Goal: Task Accomplishment & Management: Manage account settings

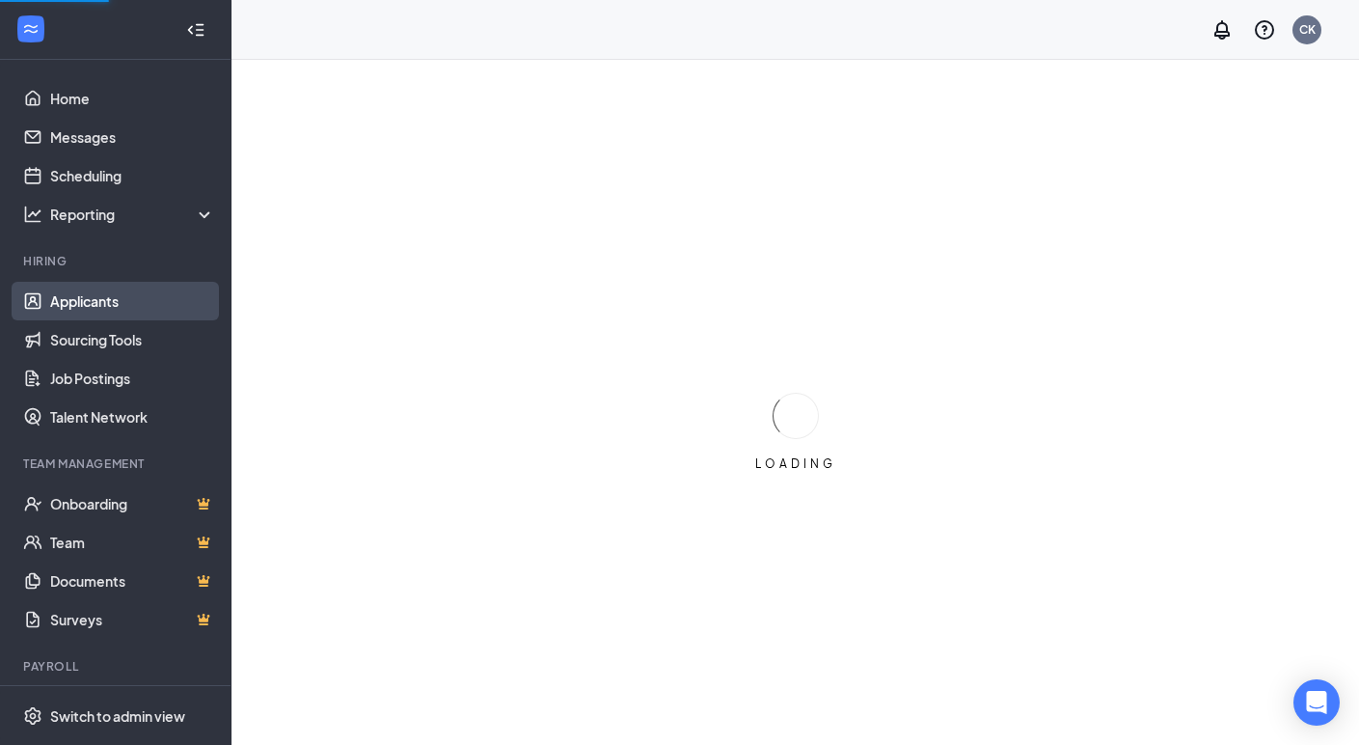
click at [84, 294] on link "Applicants" at bounding box center [132, 301] width 165 height 39
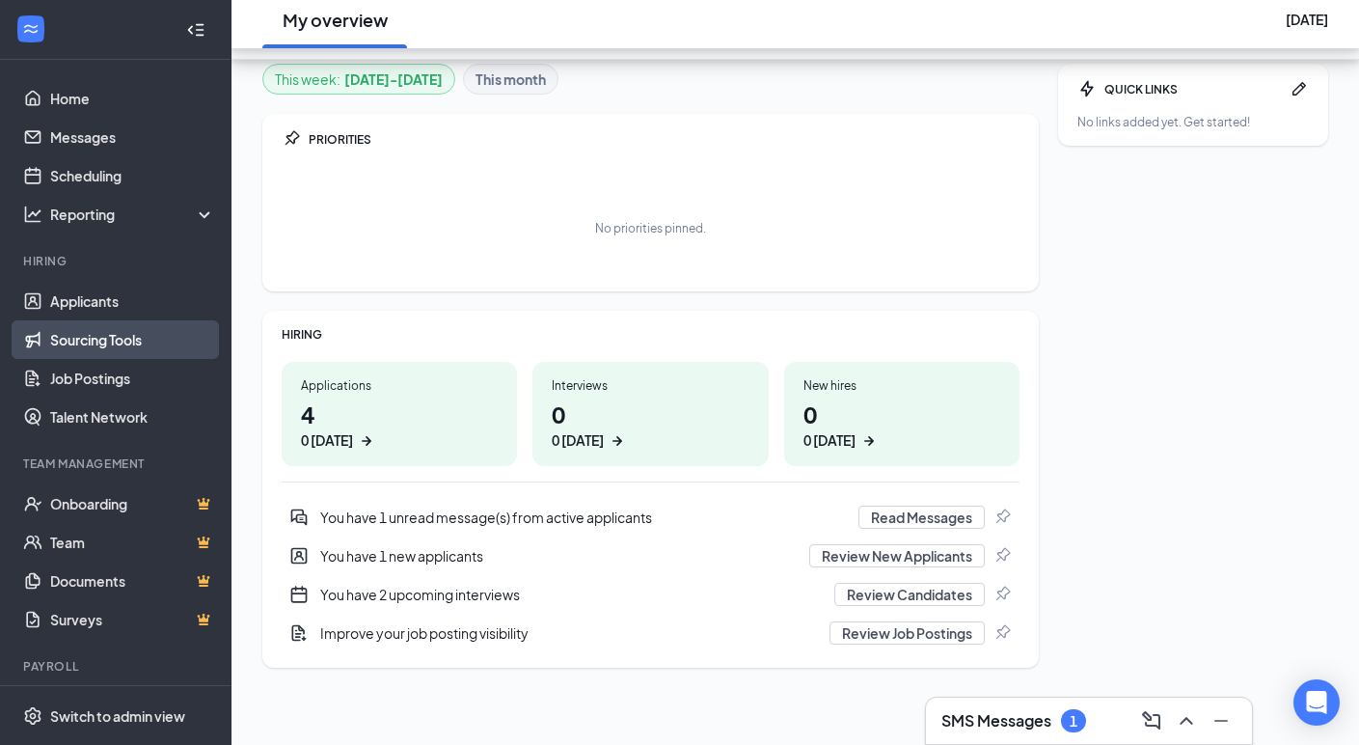
scroll to position [174, 0]
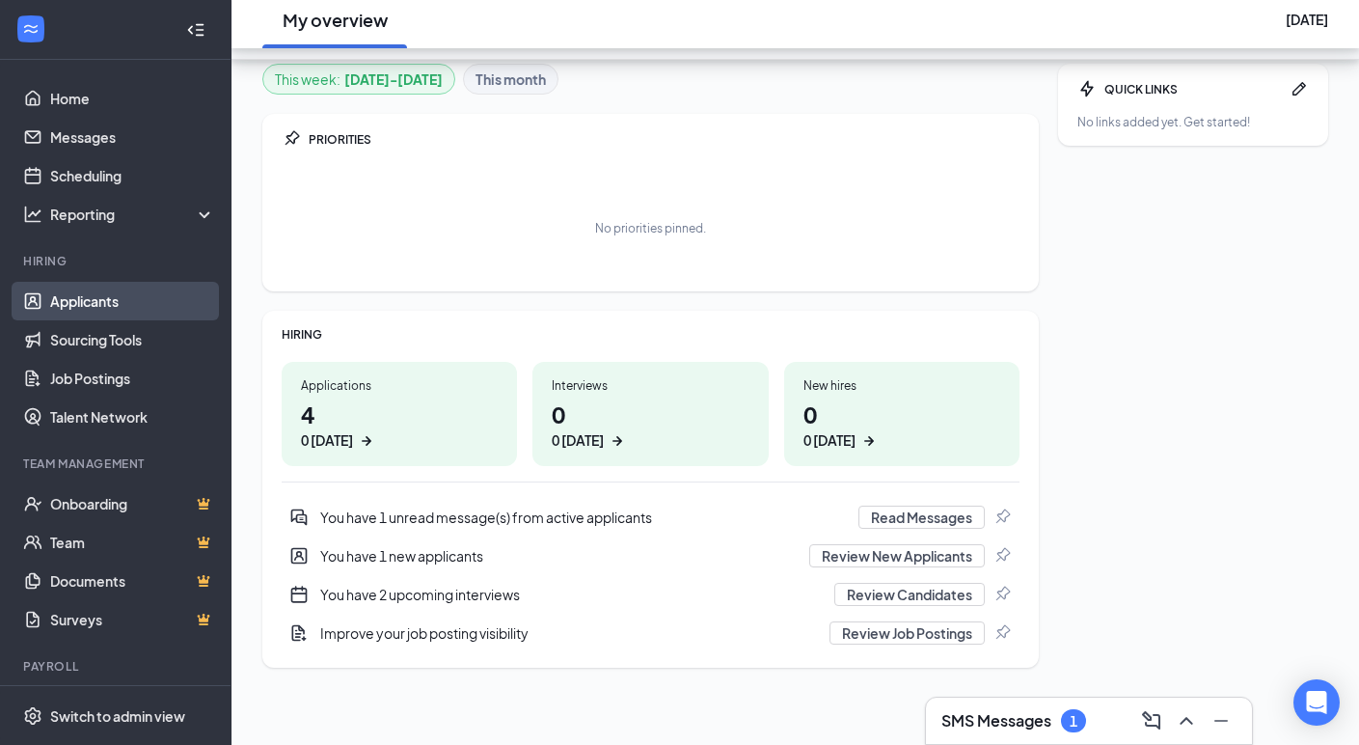
click at [115, 307] on link "Applicants" at bounding box center [132, 301] width 165 height 39
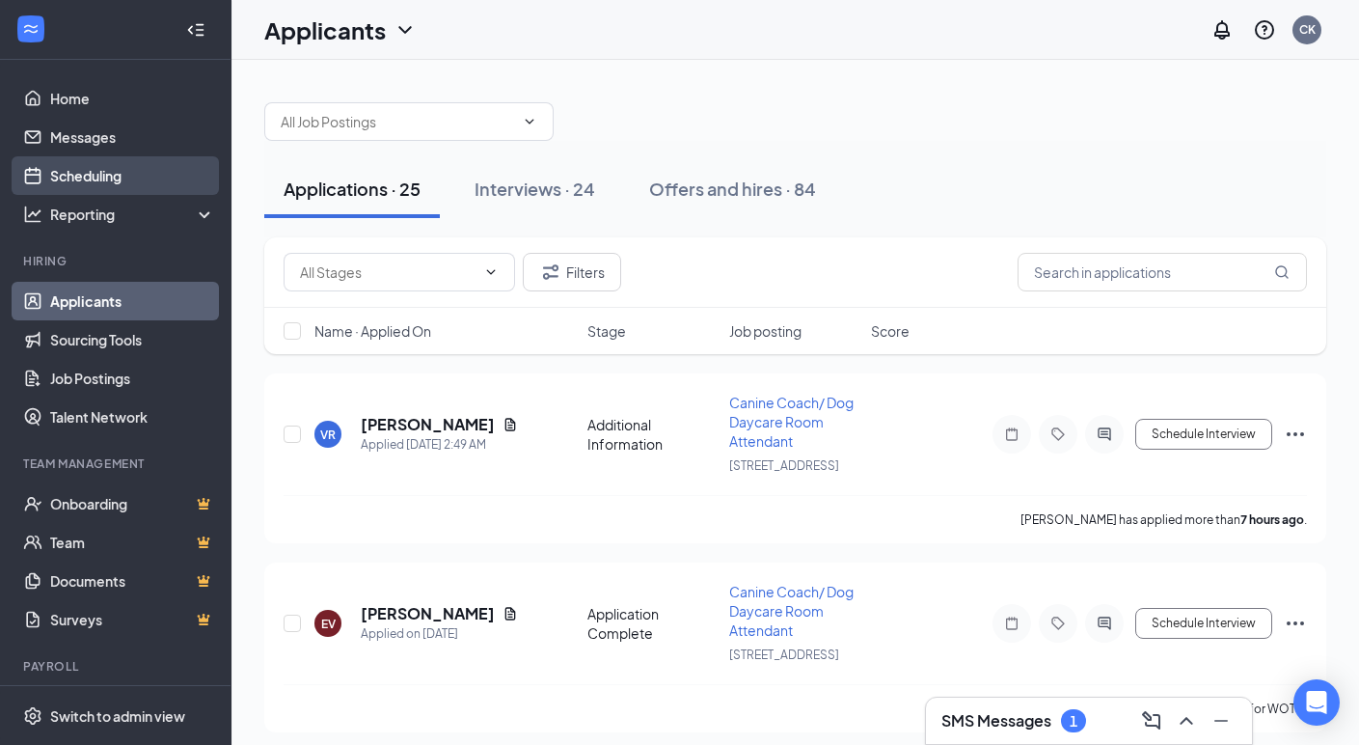
click at [107, 178] on link "Scheduling" at bounding box center [132, 175] width 165 height 39
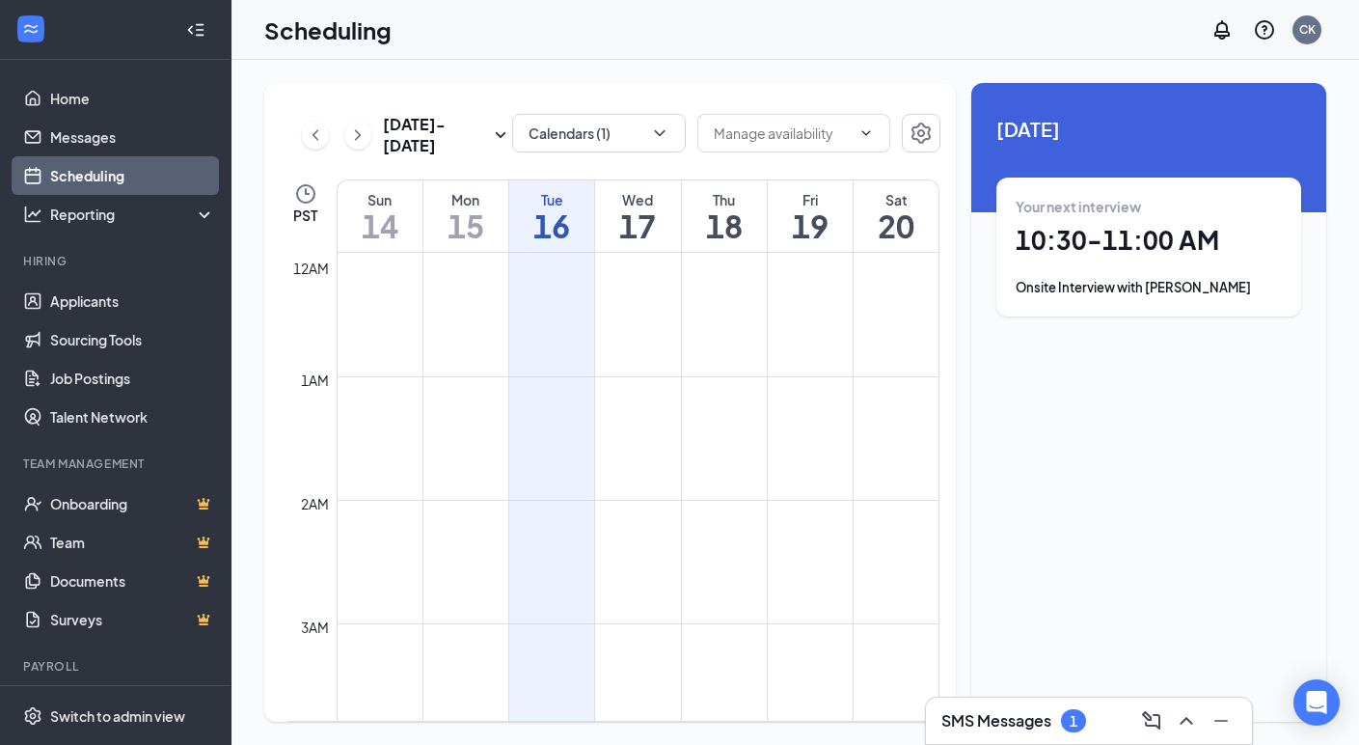
scroll to position [969, 0]
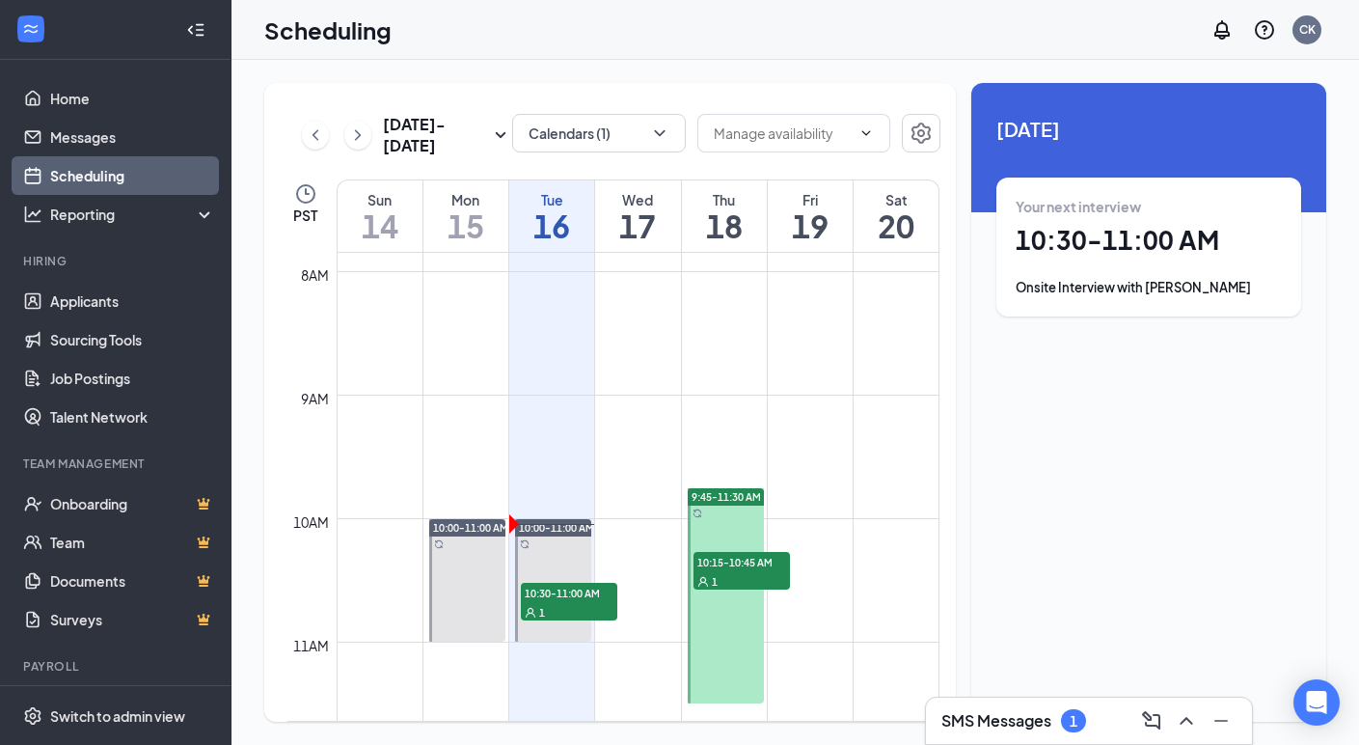
click at [563, 587] on span "10:30-11:00 AM" at bounding box center [569, 592] width 96 height 19
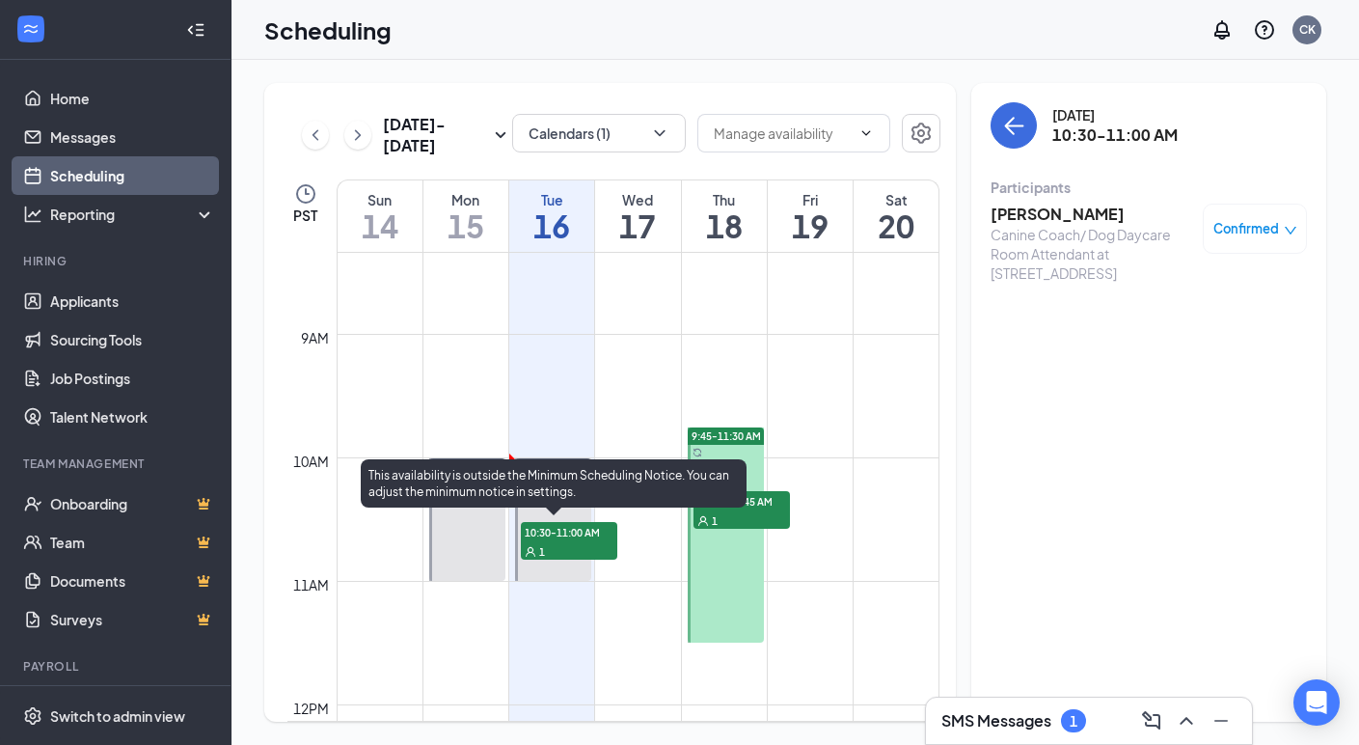
scroll to position [1037, 0]
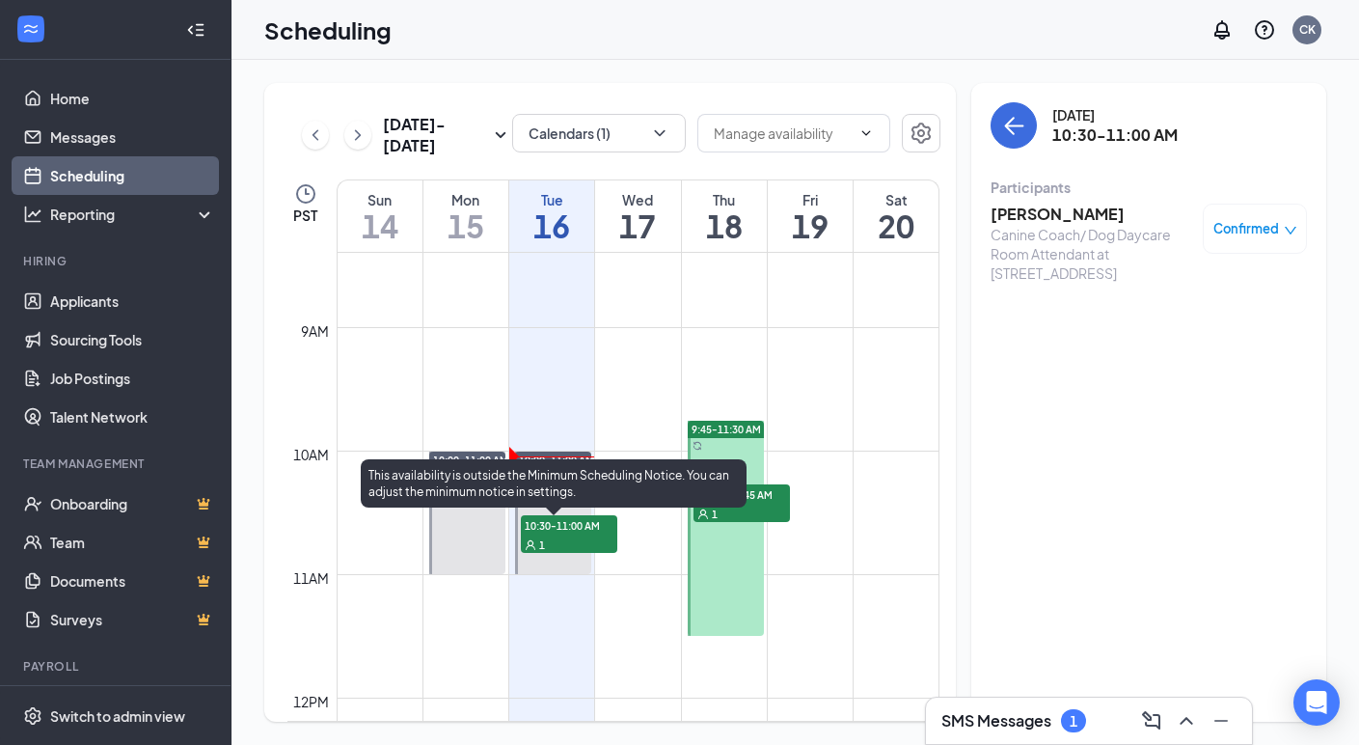
click at [570, 529] on span "10:30-11:00 AM" at bounding box center [569, 524] width 96 height 19
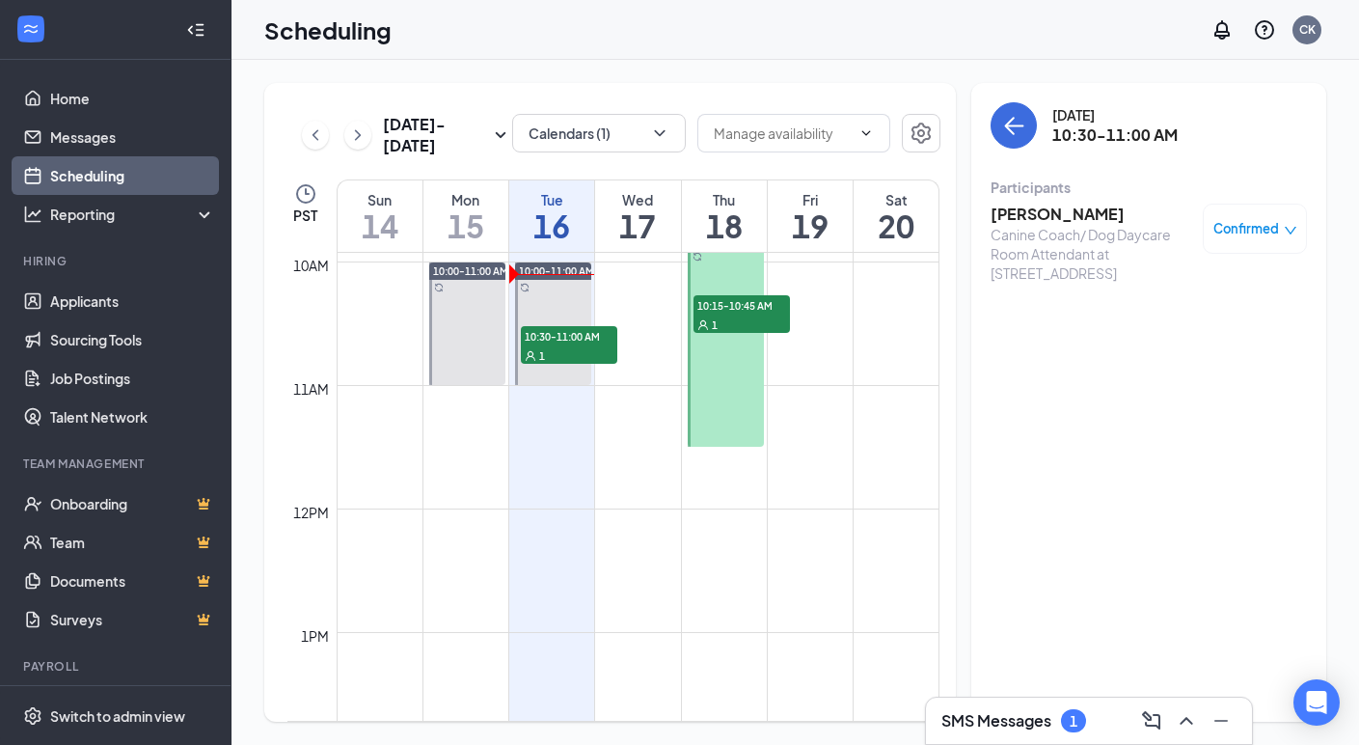
scroll to position [1059, 0]
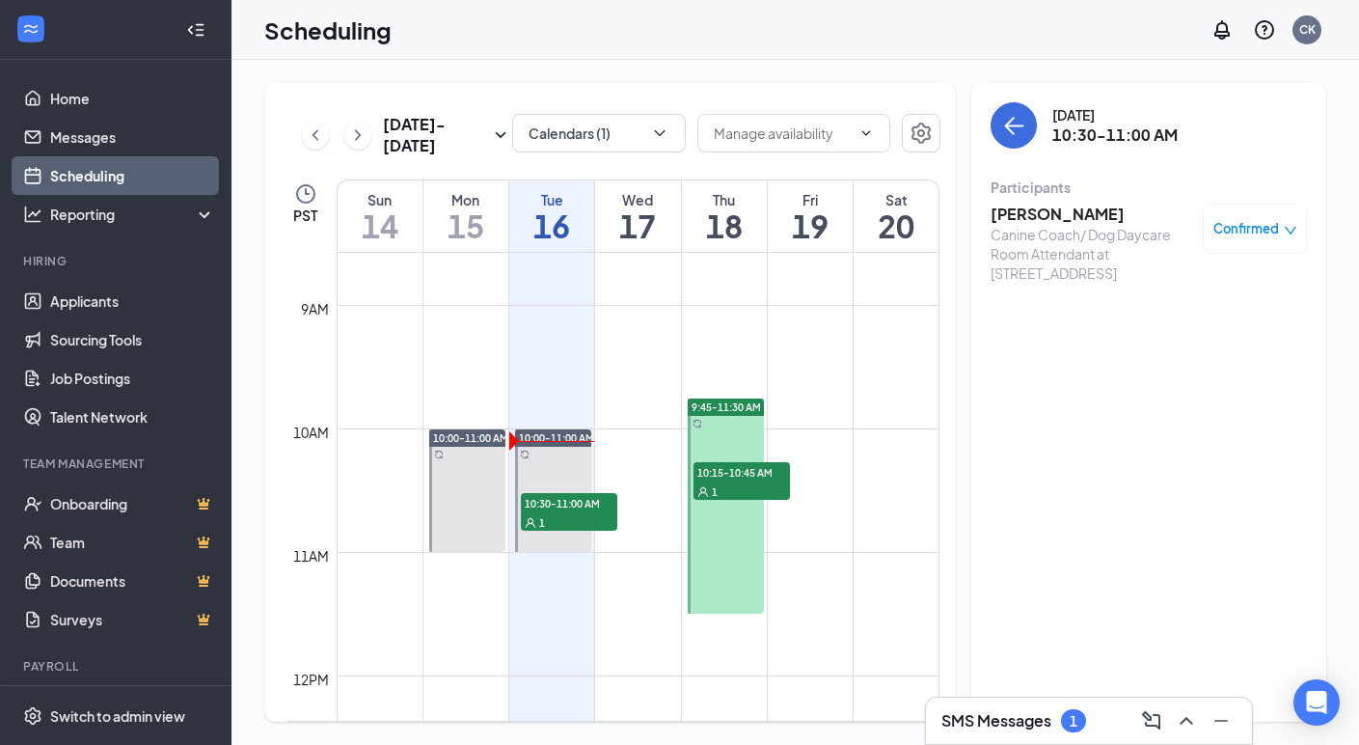
click at [601, 506] on span "10:30-11:00 AM" at bounding box center [569, 502] width 96 height 19
click at [1066, 224] on h3 "Casey Chace" at bounding box center [1091, 213] width 203 height 21
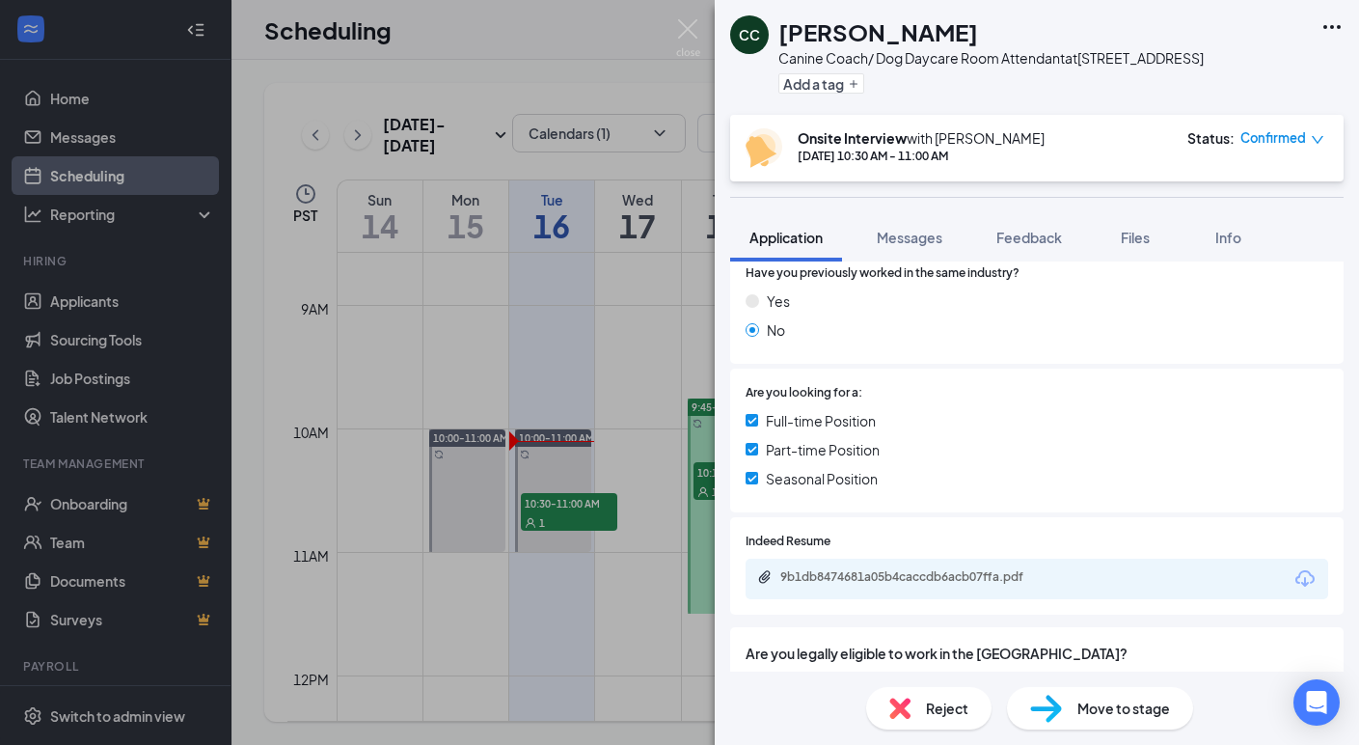
scroll to position [302, 0]
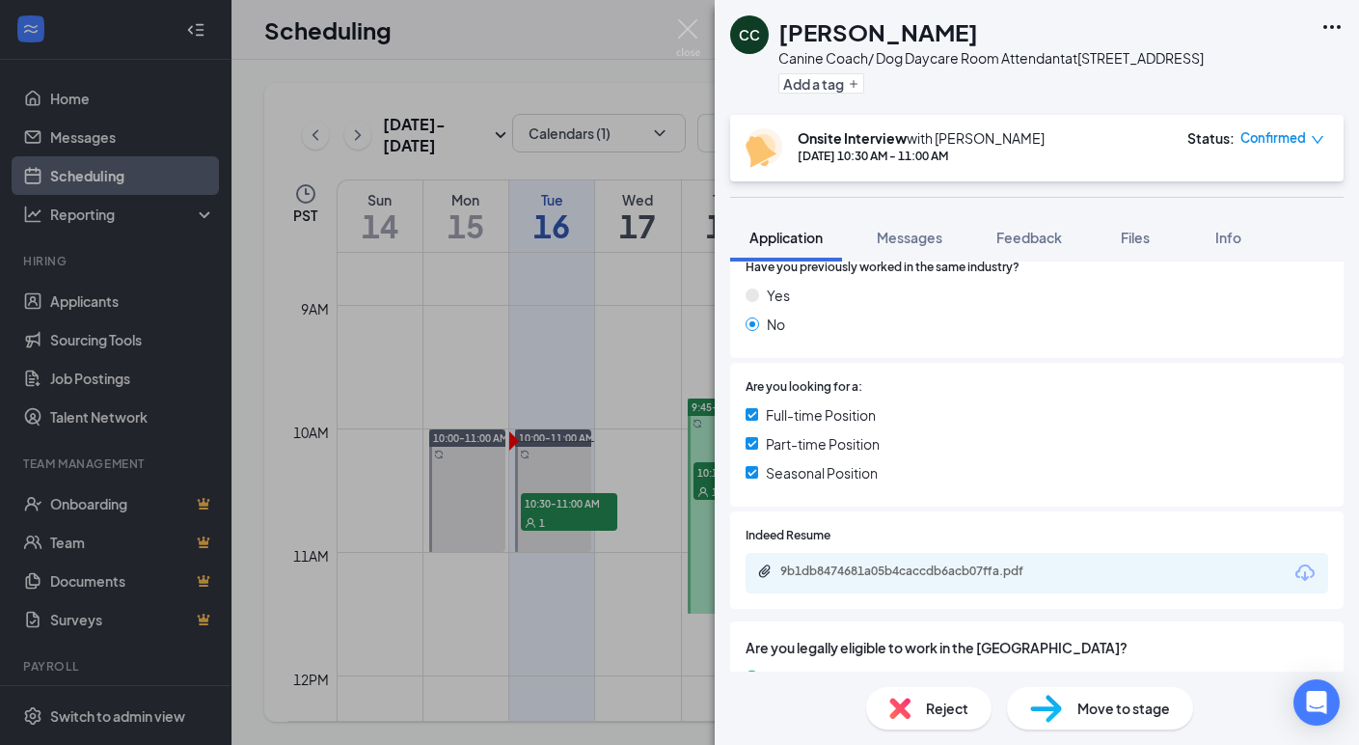
click at [1300, 564] on icon "Download" at bounding box center [1304, 572] width 19 height 16
click at [692, 24] on img at bounding box center [688, 38] width 24 height 38
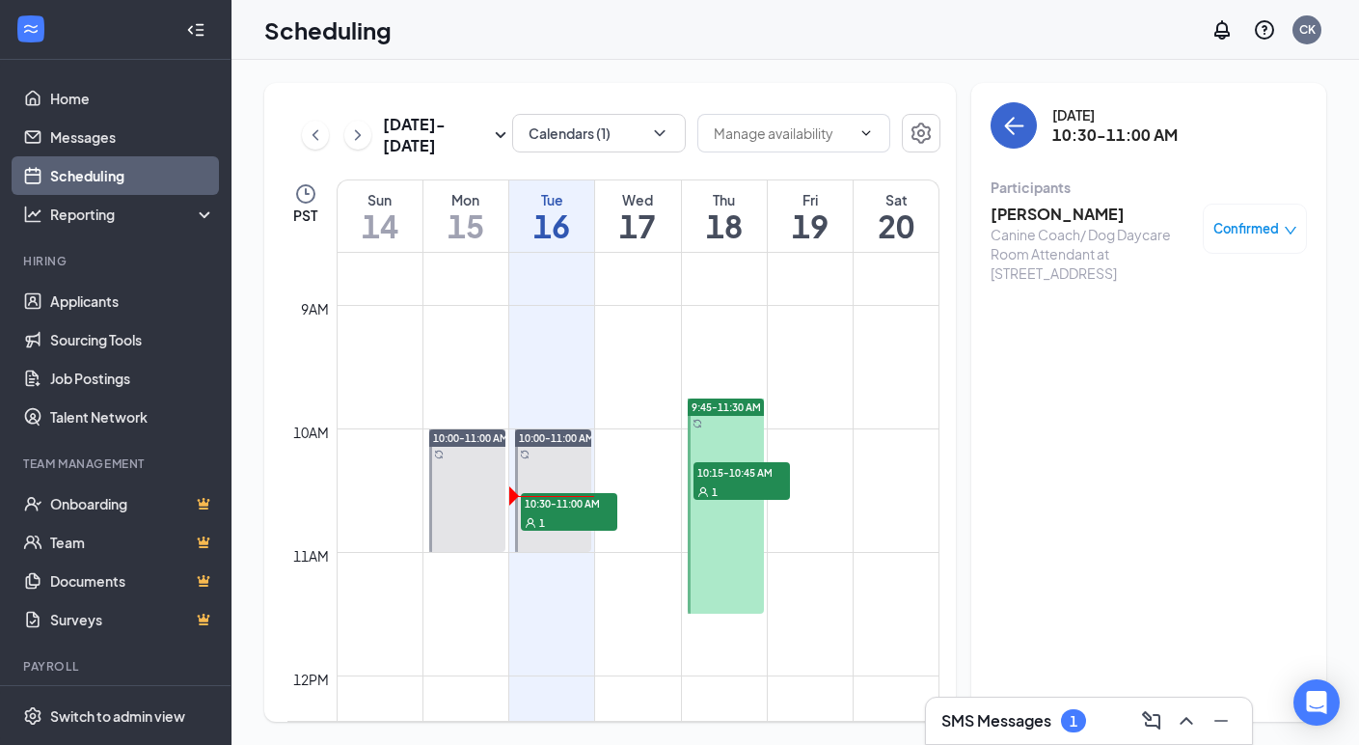
click at [1006, 122] on icon "ArrowLeft" at bounding box center [1013, 125] width 23 height 23
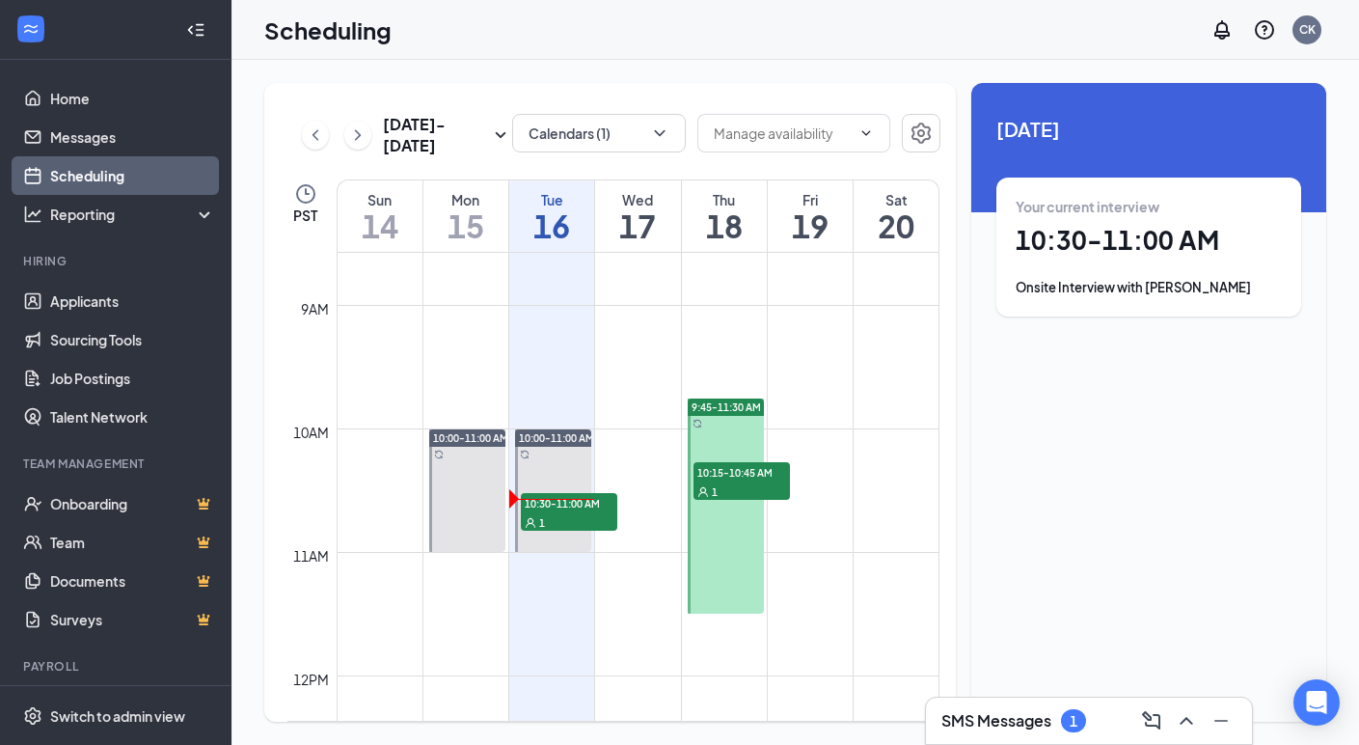
click at [1098, 274] on div "Your current interview 10:30 - 11:00 AM Onsite Interview with Casey Chace" at bounding box center [1149, 247] width 266 height 100
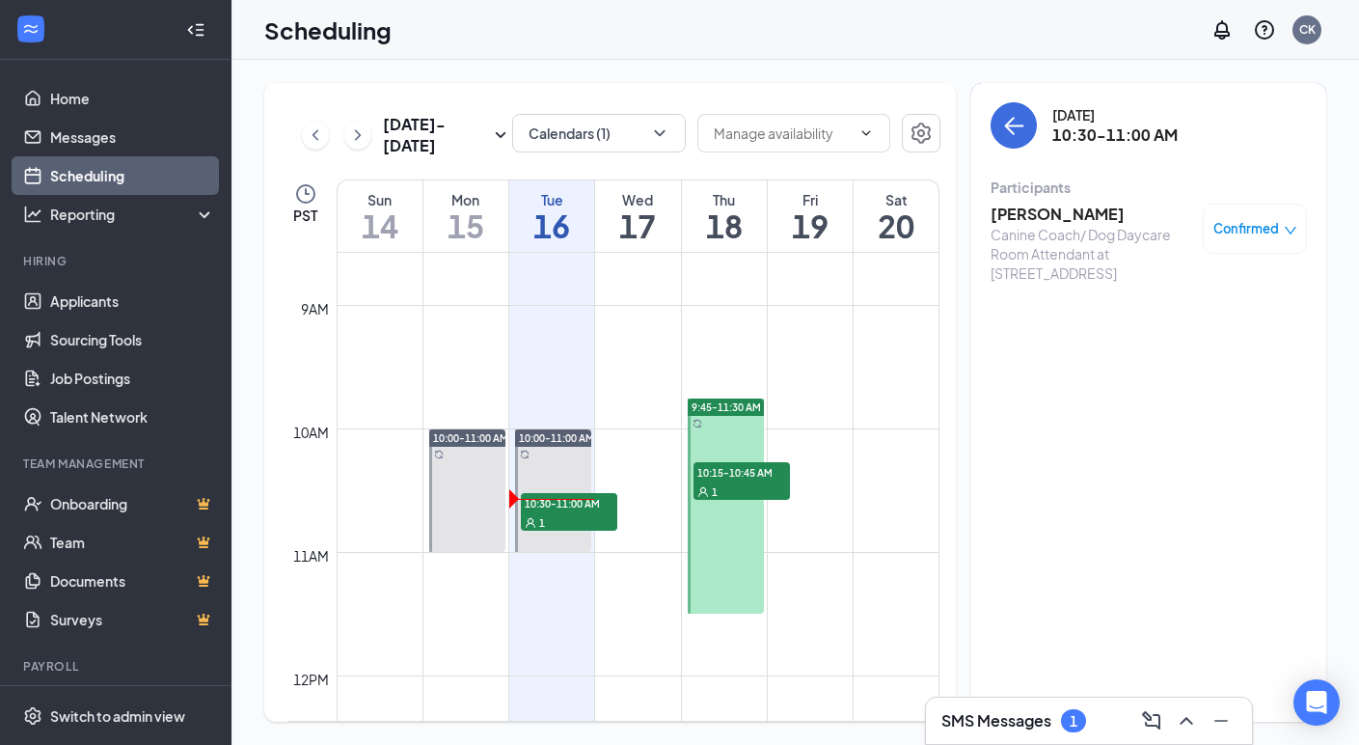
click at [1085, 725] on div "1" at bounding box center [1073, 720] width 25 height 23
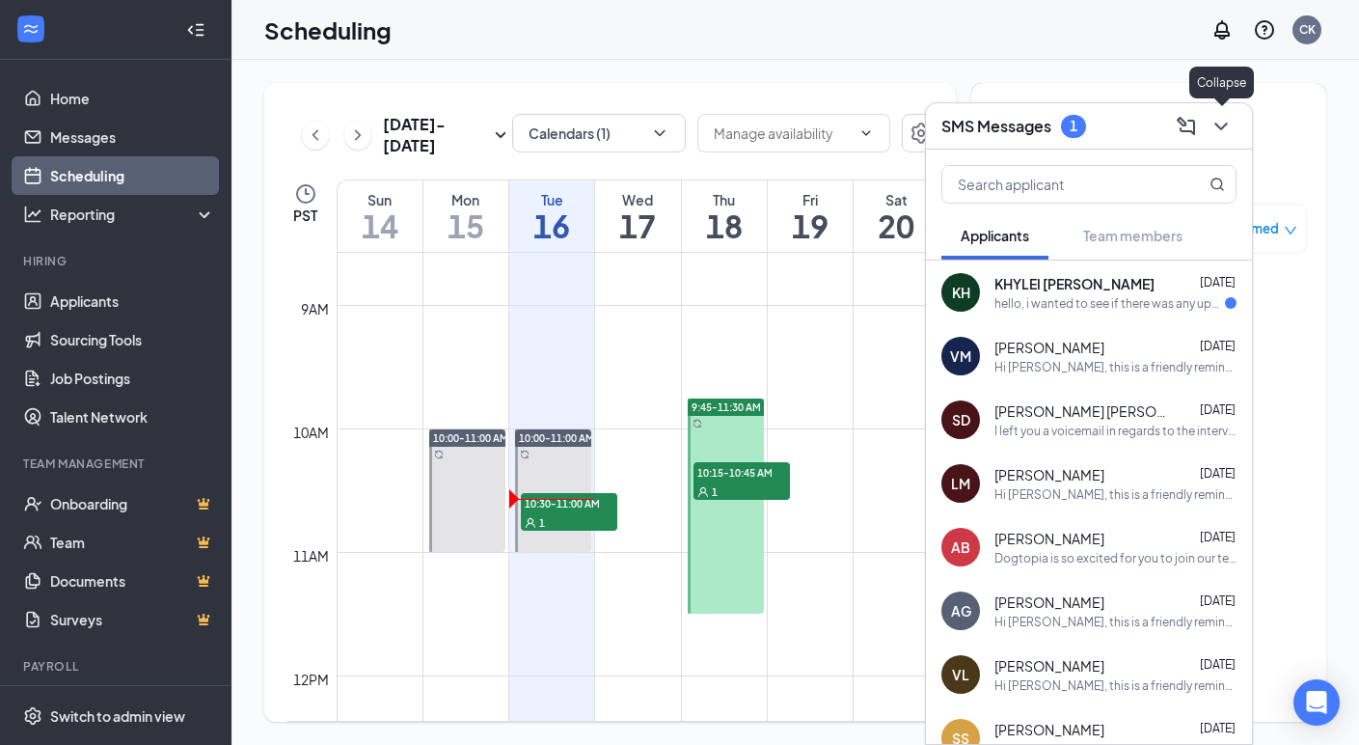
click at [1221, 122] on icon "ChevronDown" at bounding box center [1220, 126] width 23 height 23
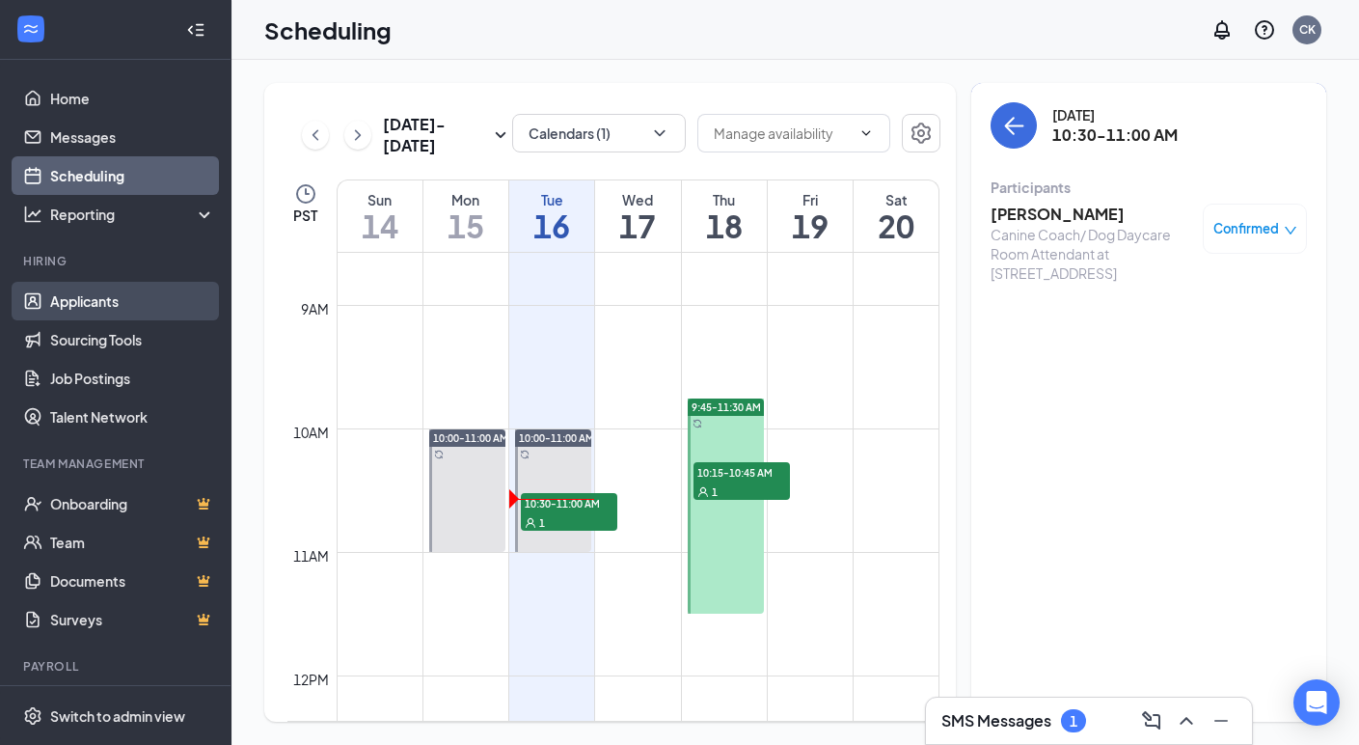
click at [139, 312] on link "Applicants" at bounding box center [132, 301] width 165 height 39
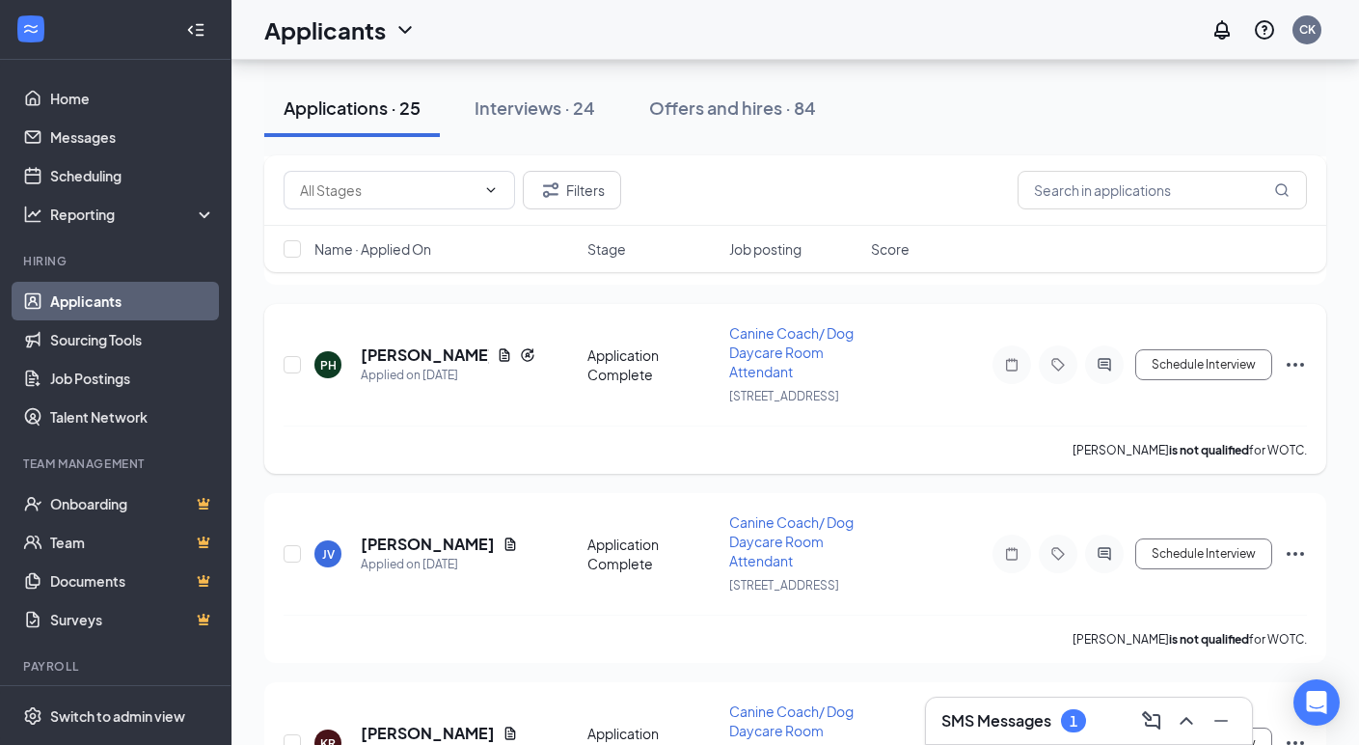
scroll to position [1975, 0]
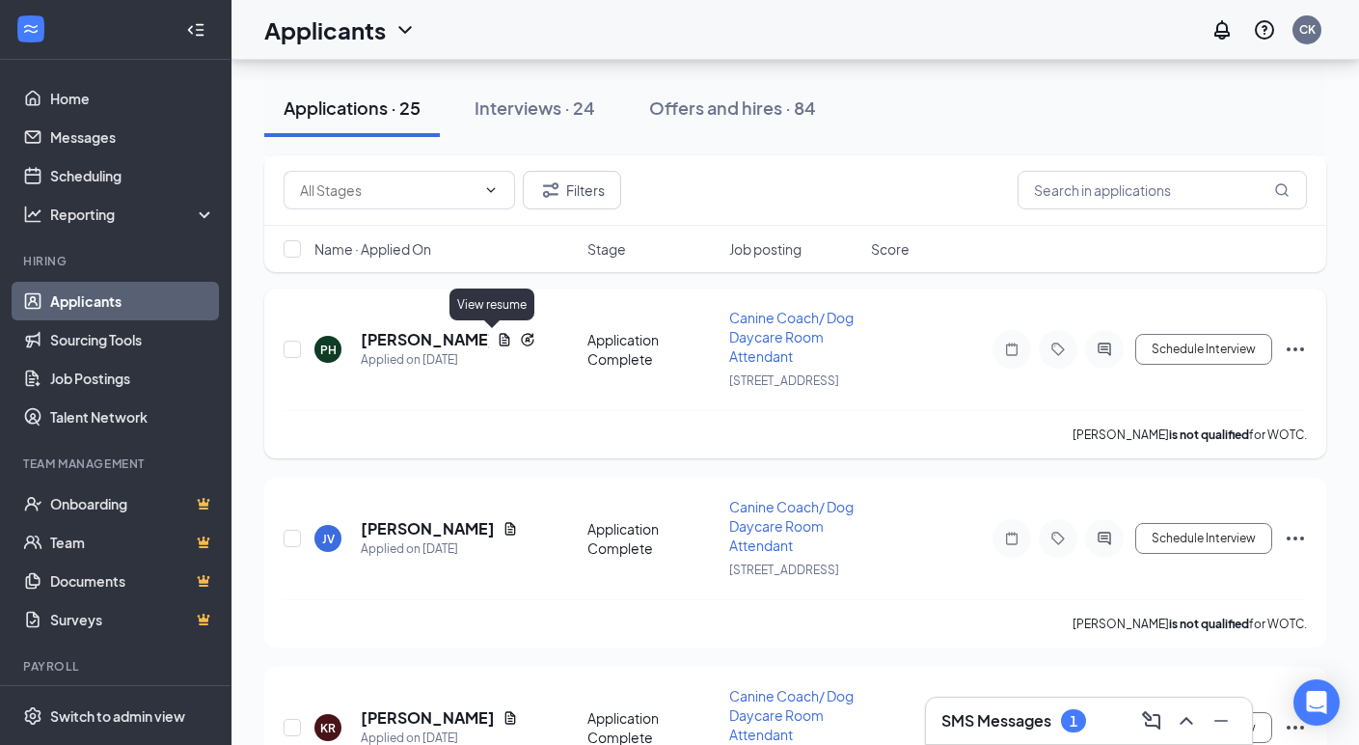
click at [497, 335] on icon "Document" at bounding box center [504, 339] width 15 height 15
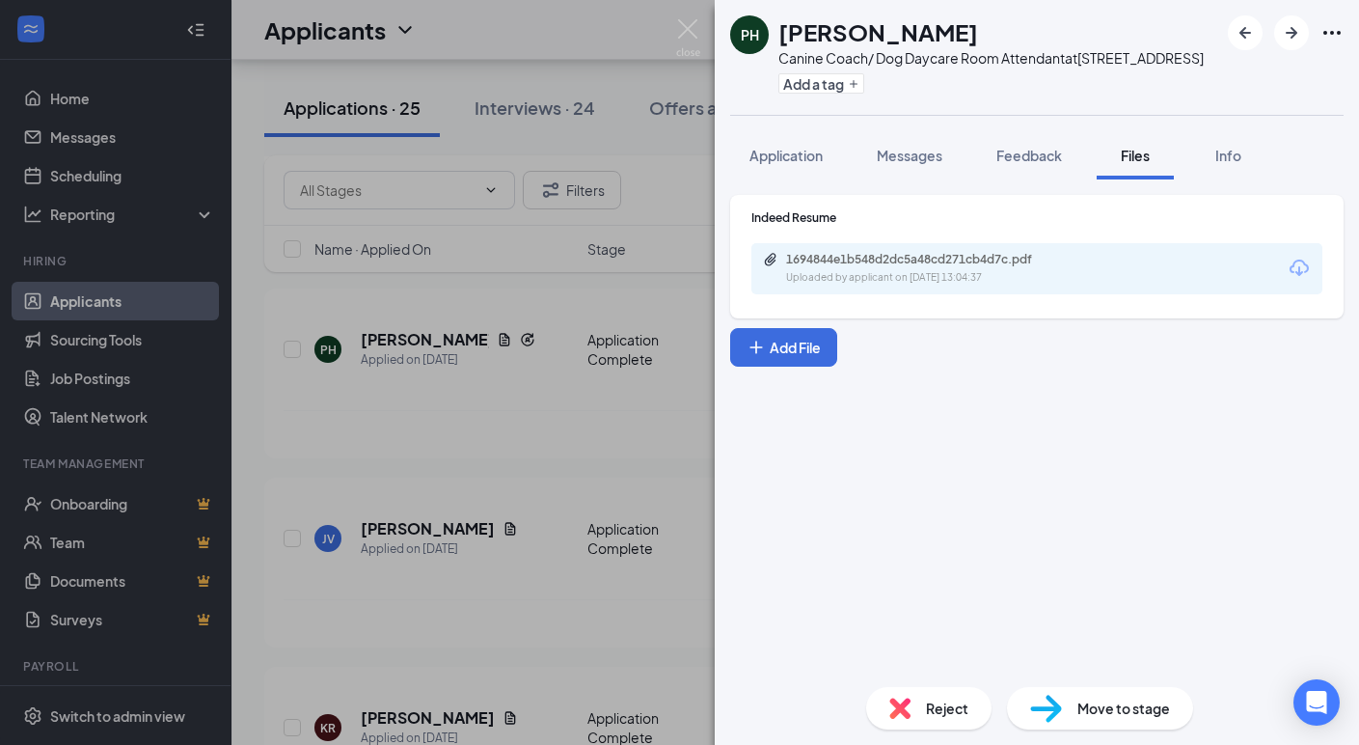
click at [1300, 263] on icon "Download" at bounding box center [1299, 268] width 23 height 23
click at [1143, 699] on span "Move to stage" at bounding box center [1123, 707] width 93 height 21
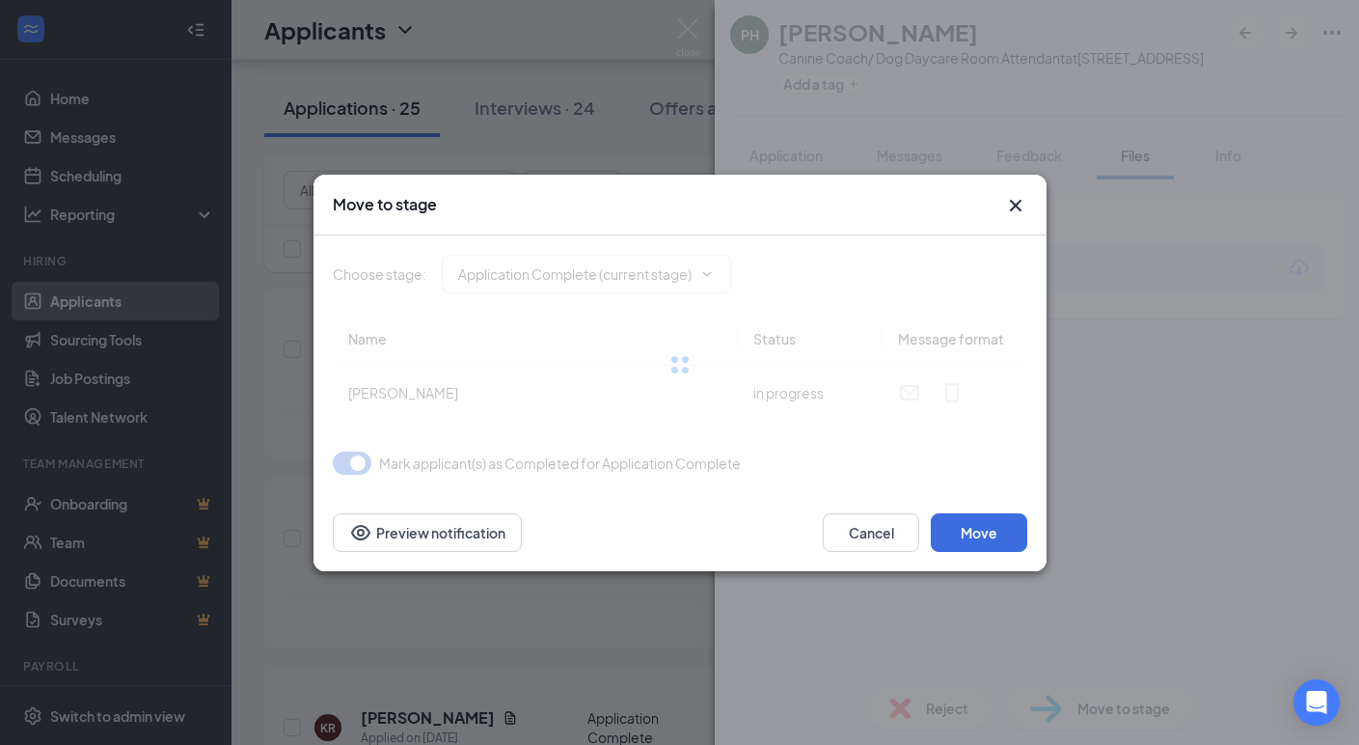
type input "Onsite Interview (next stage)"
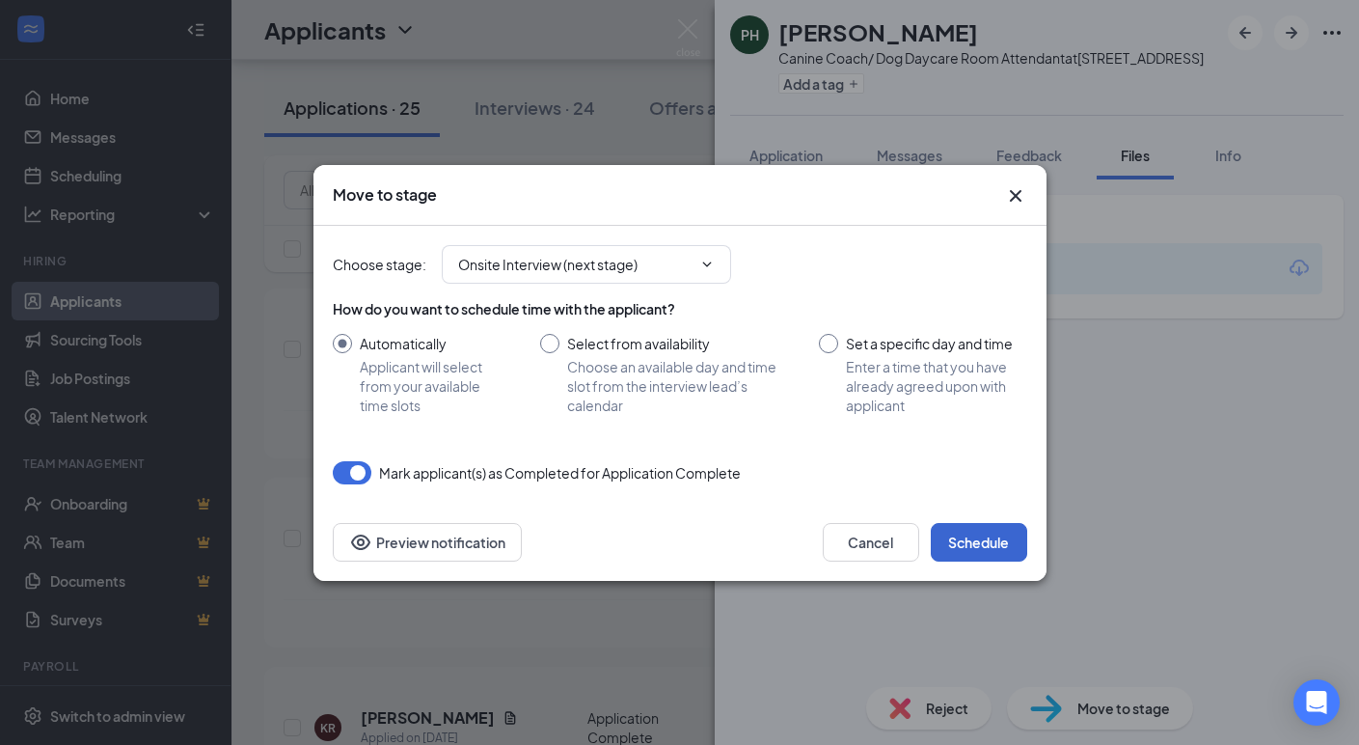
click at [961, 544] on button "Schedule" at bounding box center [979, 542] width 96 height 39
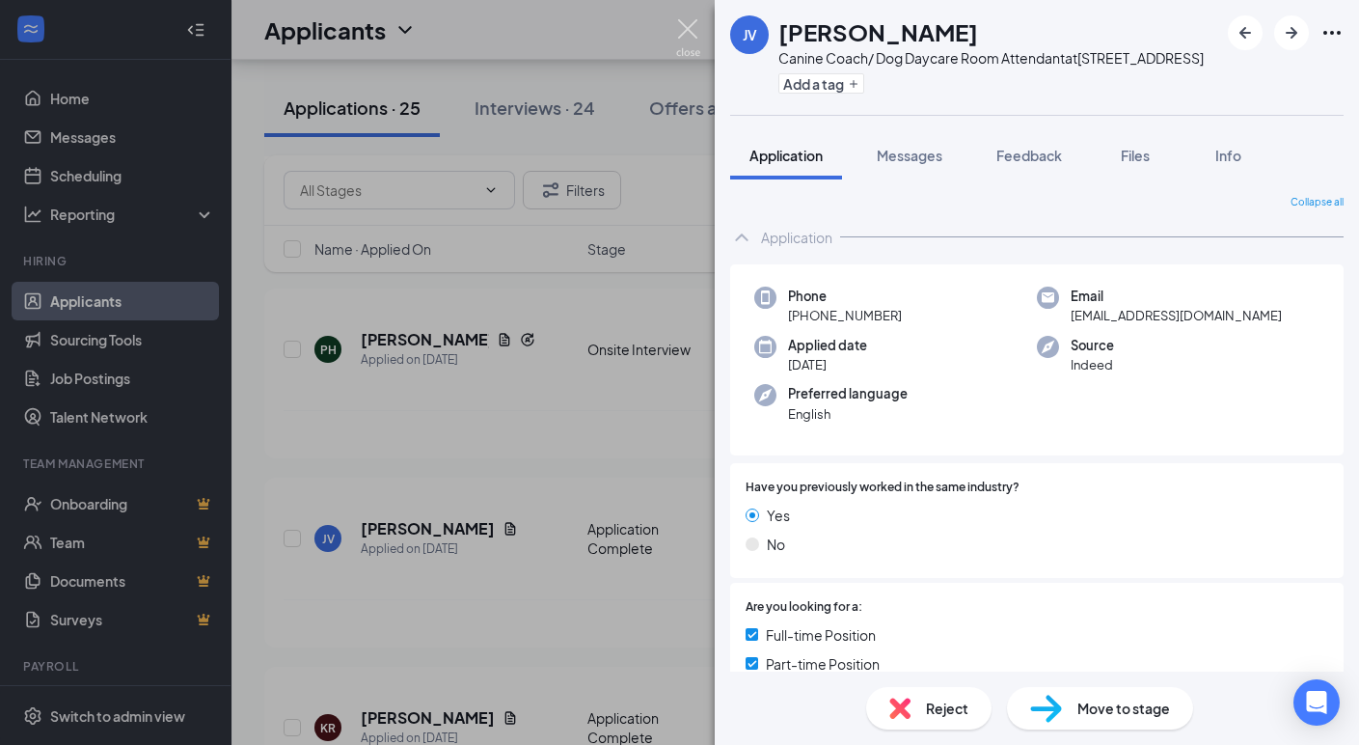
click at [692, 39] on img at bounding box center [688, 38] width 24 height 38
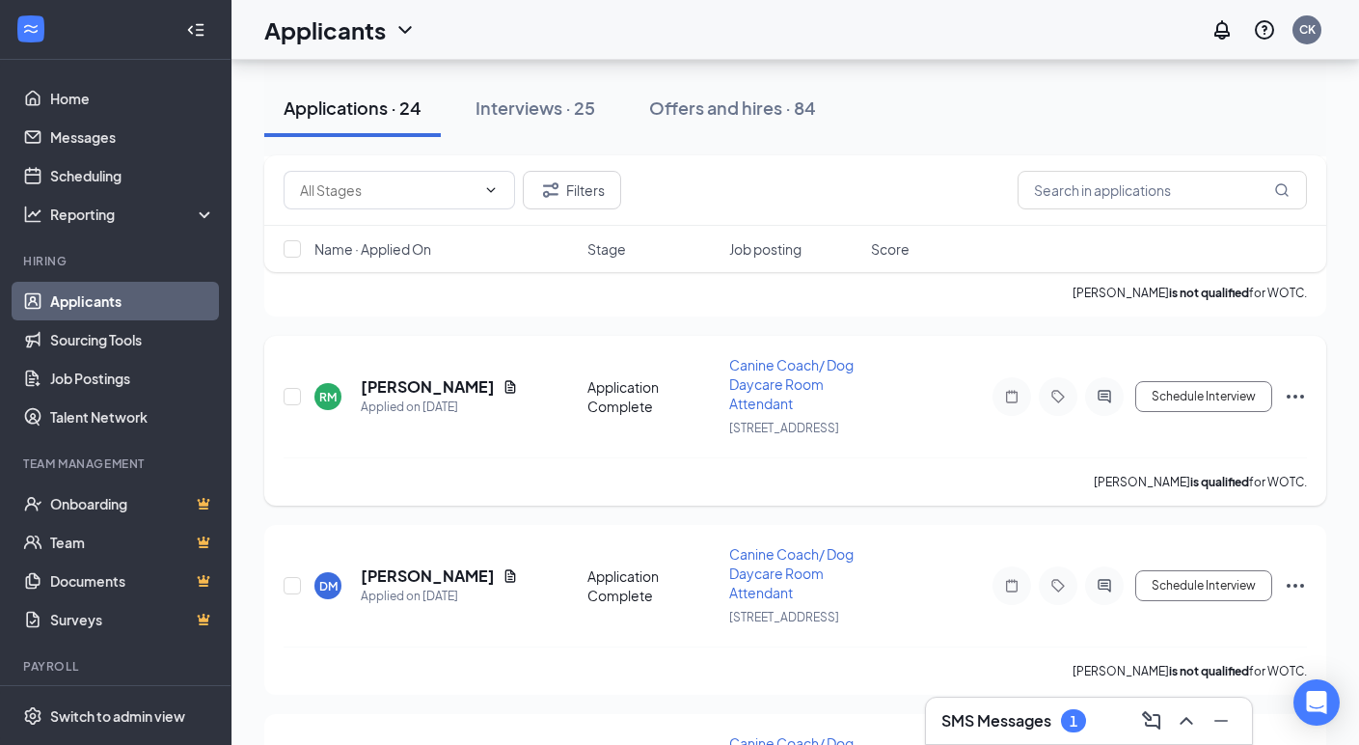
scroll to position [2307, 0]
click at [502, 389] on icon "Document" at bounding box center [509, 385] width 15 height 15
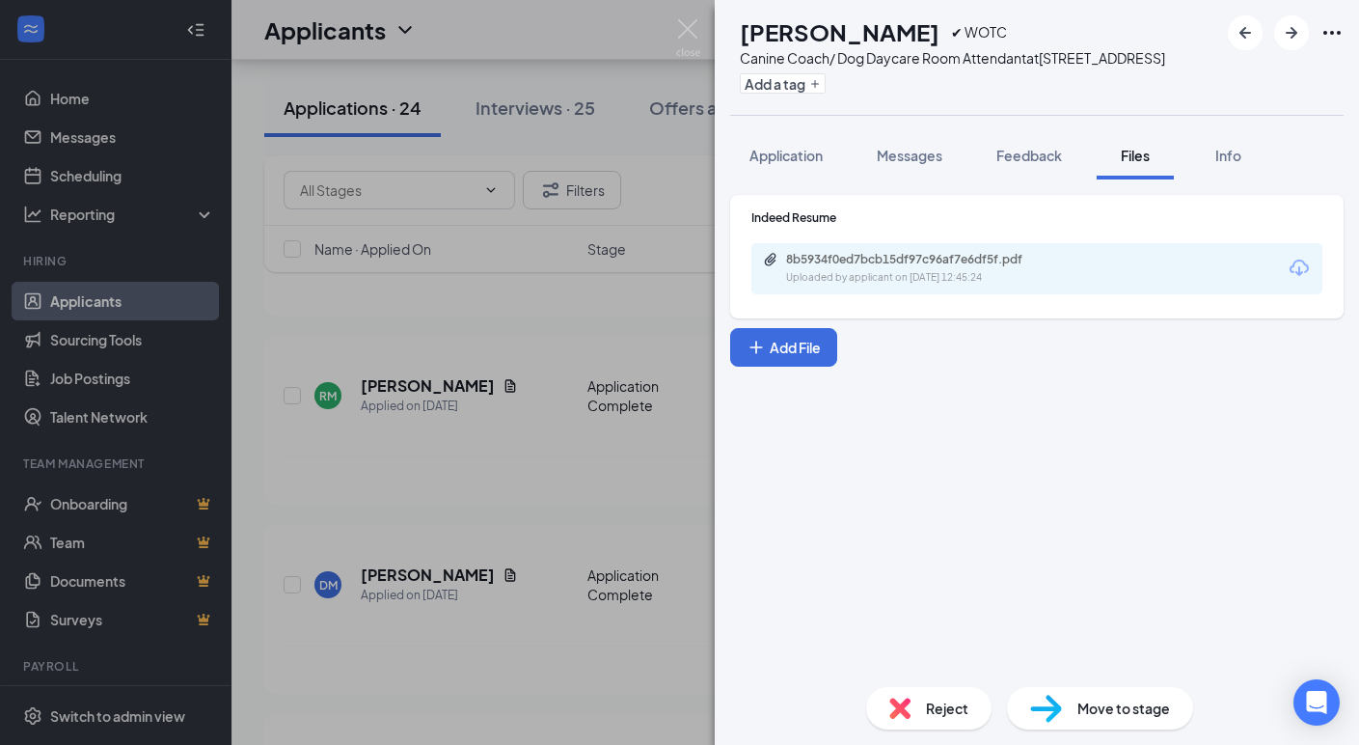
click at [1299, 260] on icon "Download" at bounding box center [1298, 267] width 19 height 16
click at [920, 714] on div "Reject" at bounding box center [928, 708] width 125 height 42
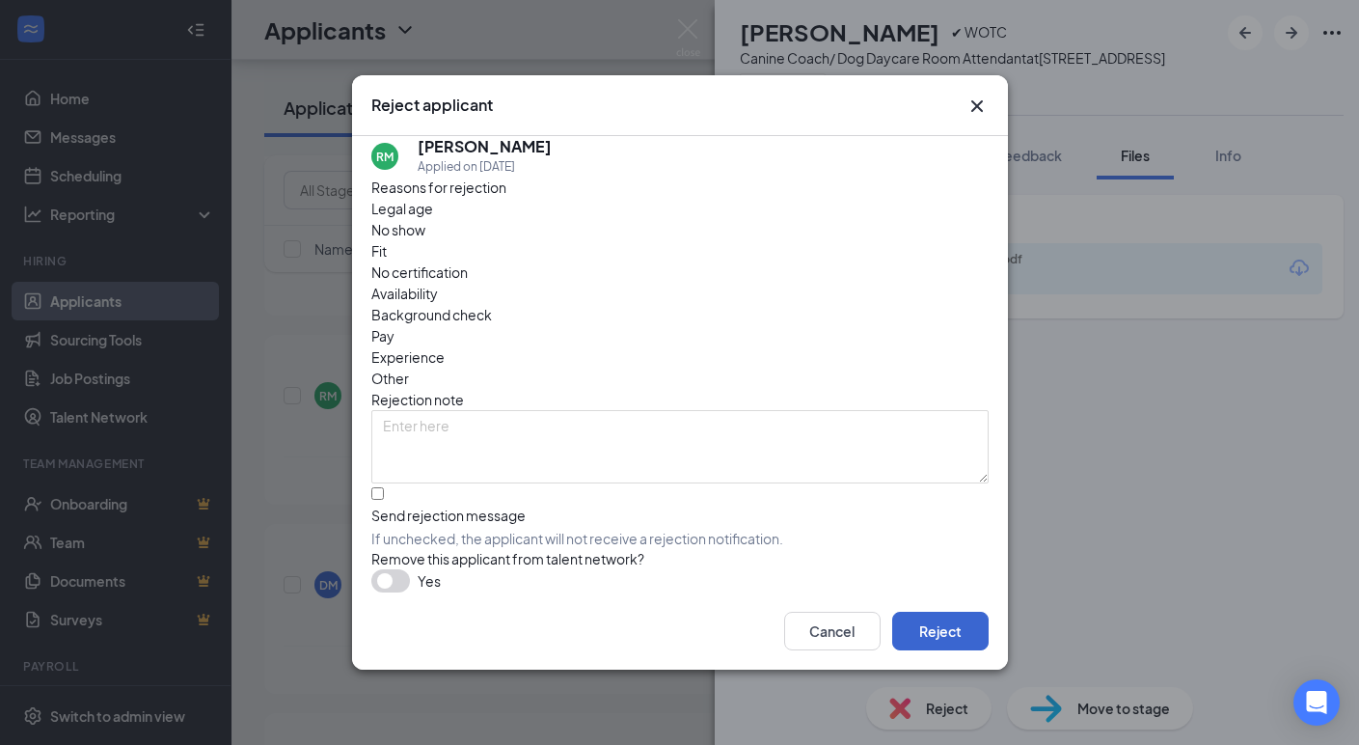
click at [963, 643] on button "Reject" at bounding box center [940, 630] width 96 height 39
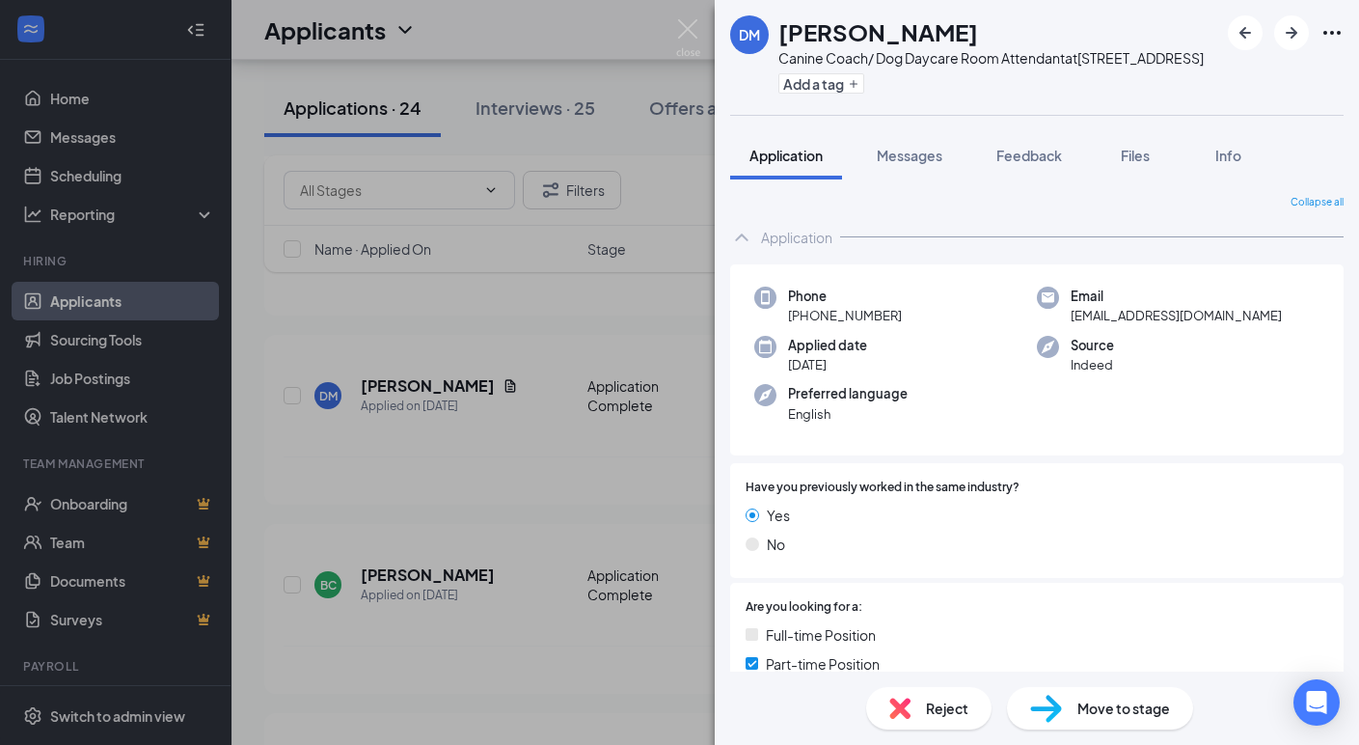
click at [950, 717] on span "Reject" at bounding box center [947, 707] width 42 height 21
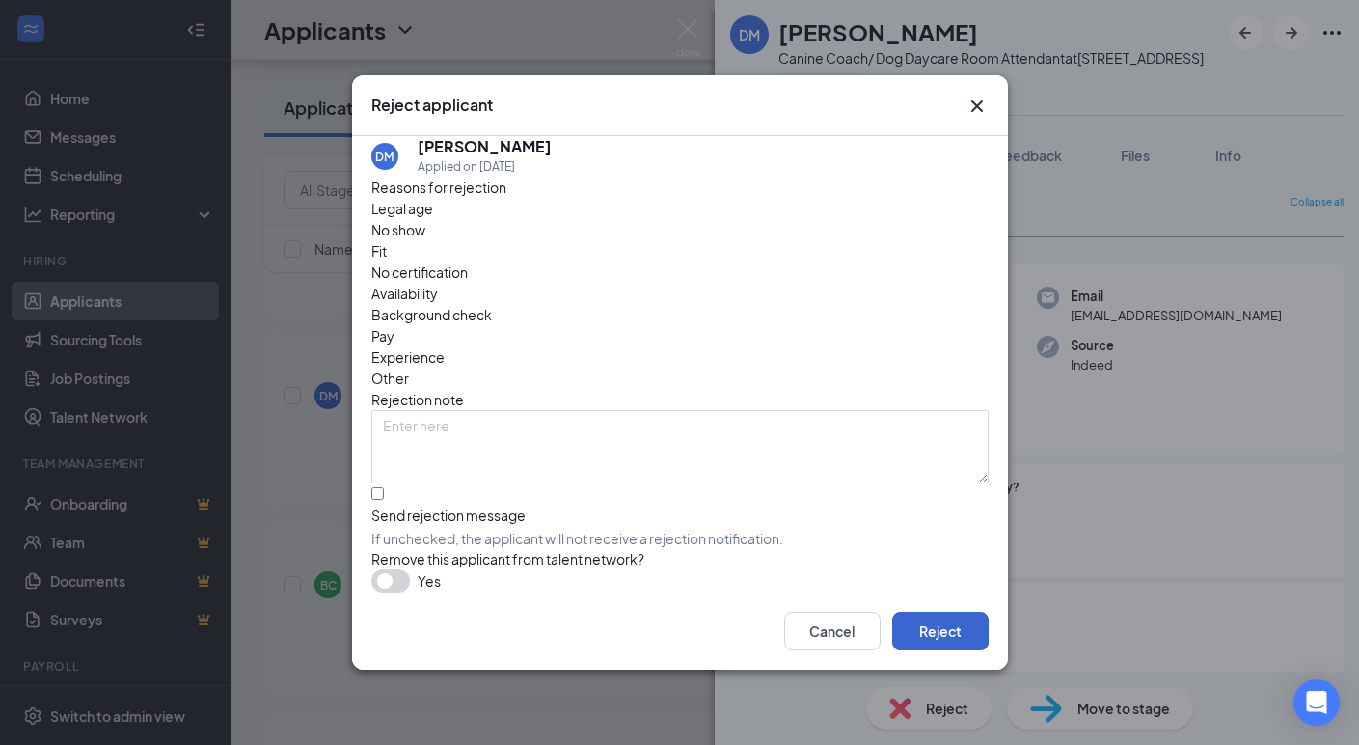
click at [937, 637] on button "Reject" at bounding box center [940, 630] width 96 height 39
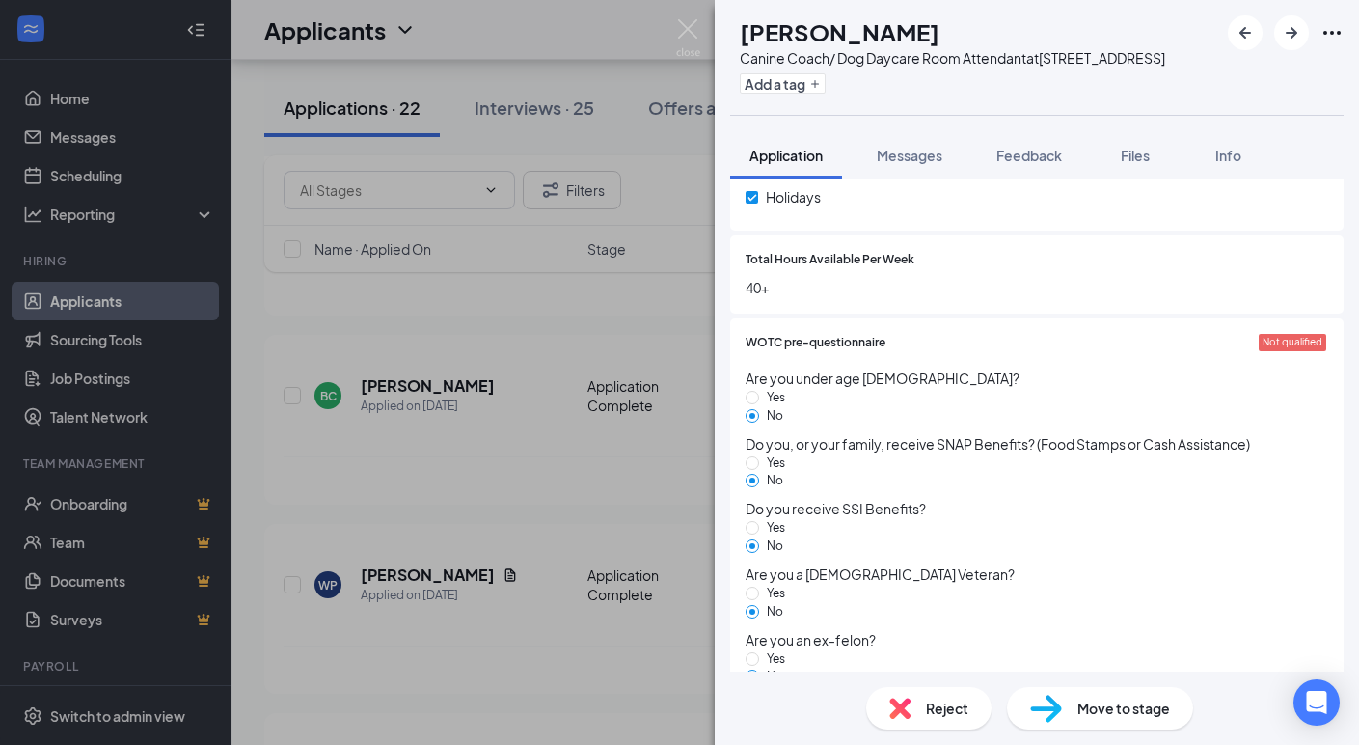
scroll to position [1458, 0]
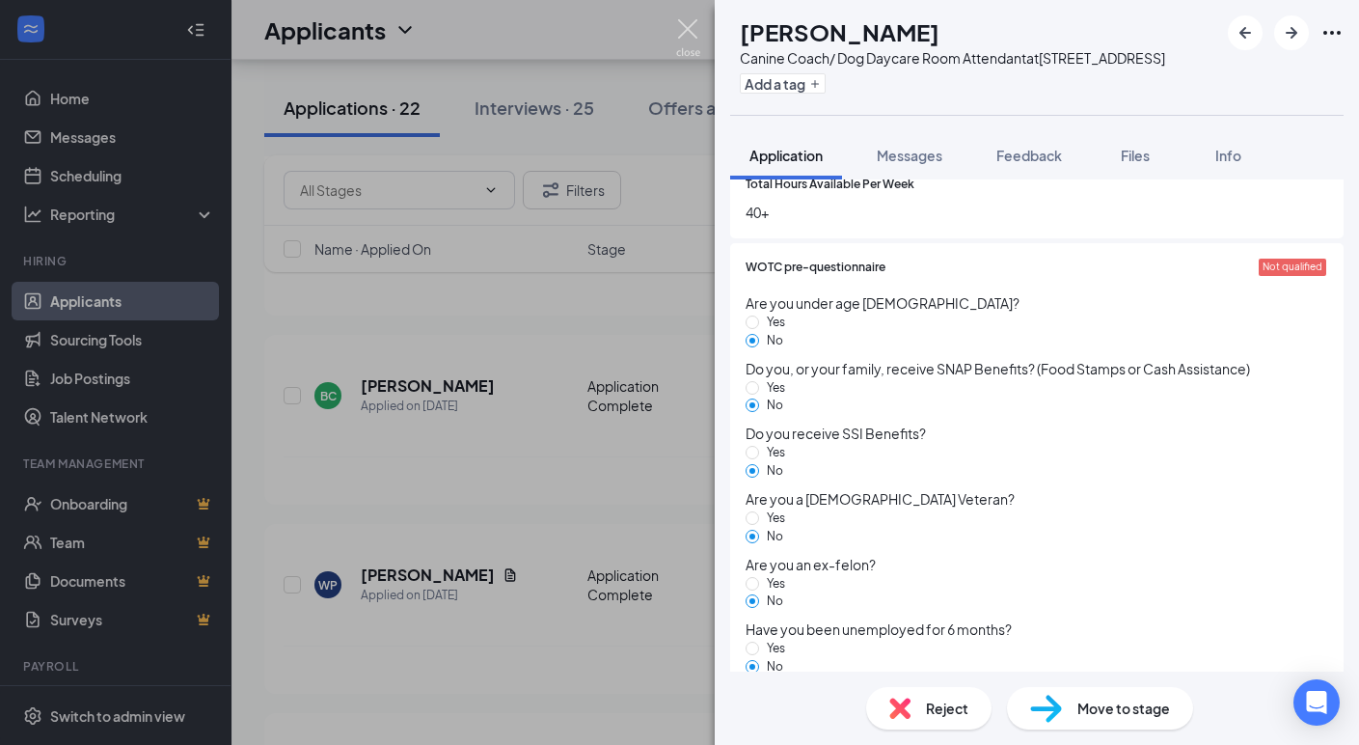
click at [685, 22] on img at bounding box center [688, 38] width 24 height 38
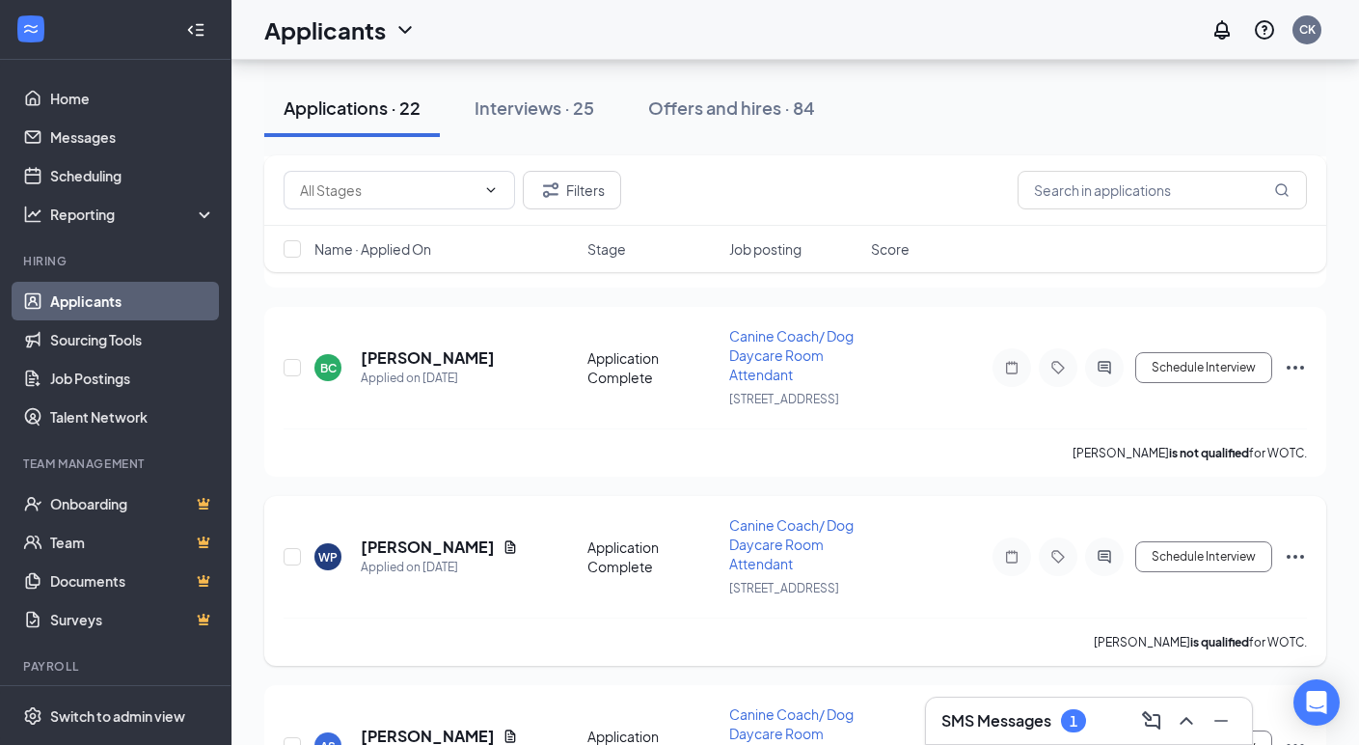
scroll to position [2304, 0]
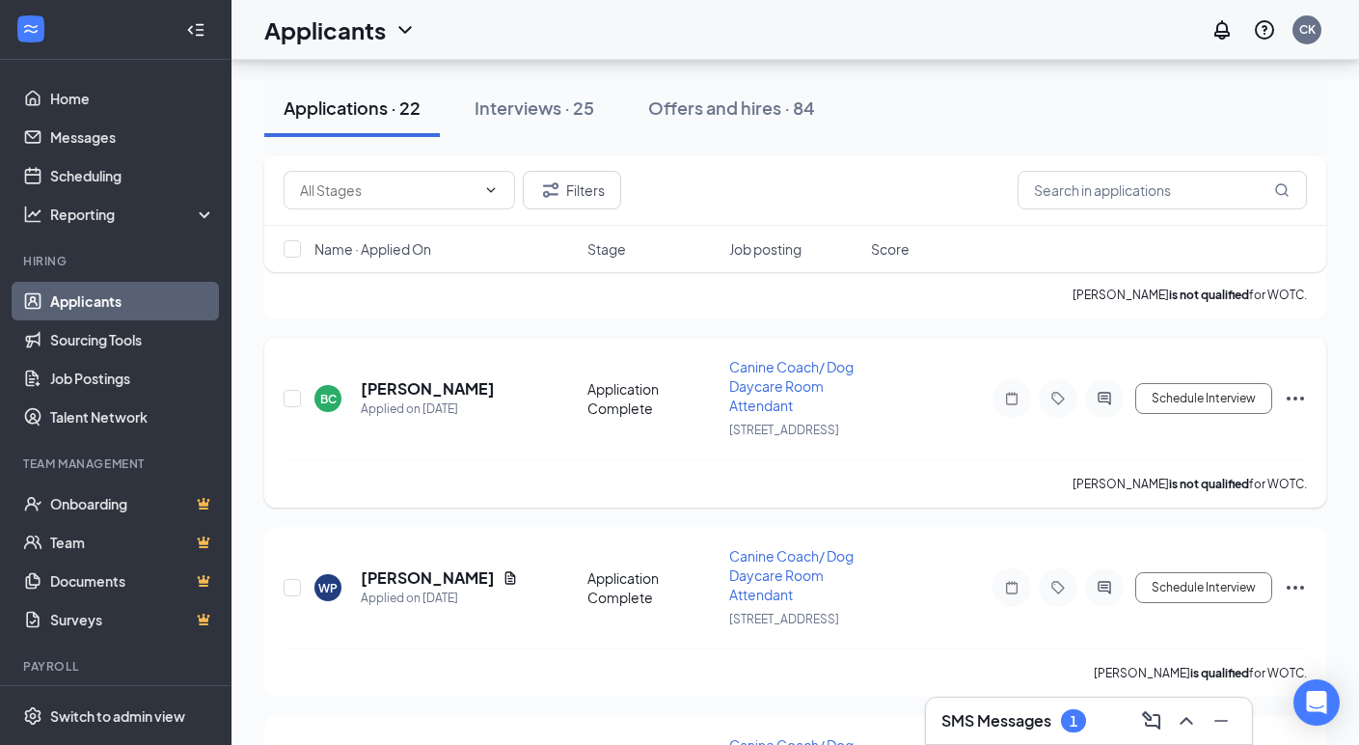
click at [1300, 401] on icon "Ellipses" at bounding box center [1295, 398] width 23 height 23
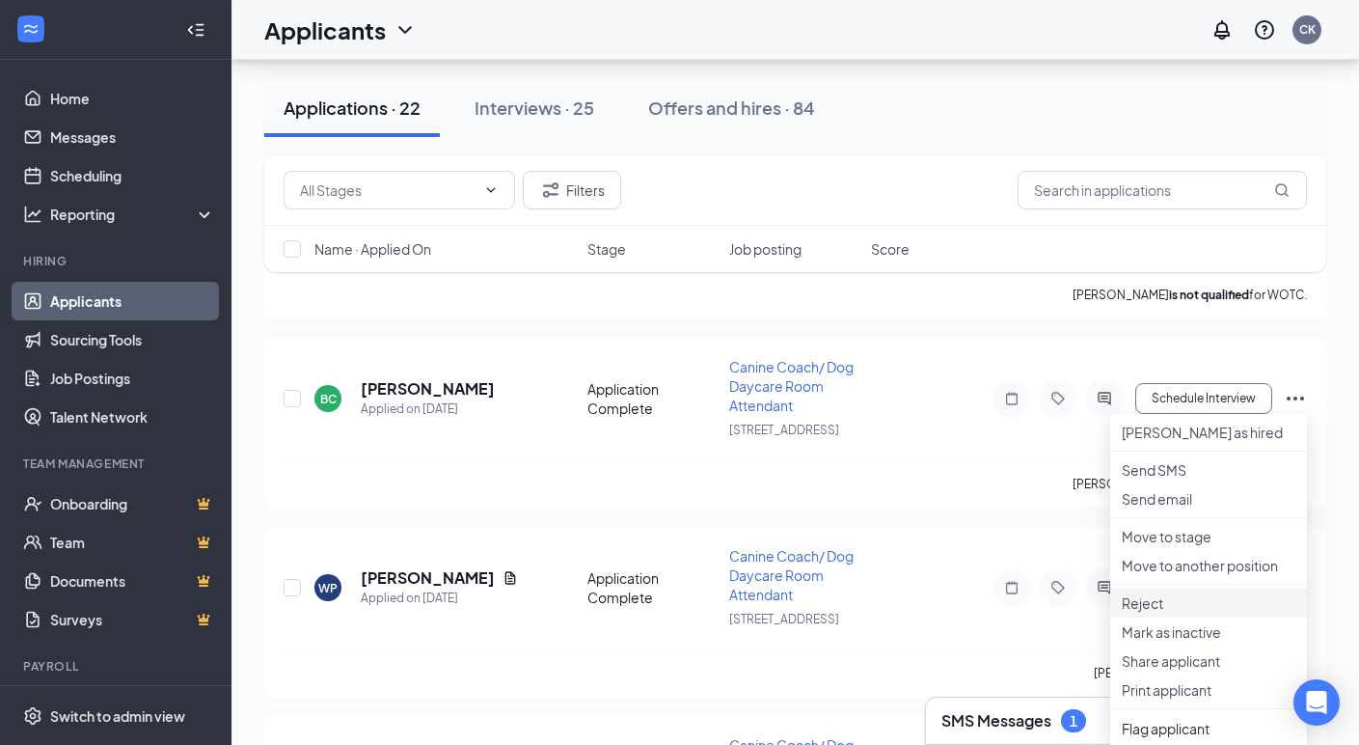
click at [1181, 612] on p "Reject" at bounding box center [1209, 602] width 174 height 19
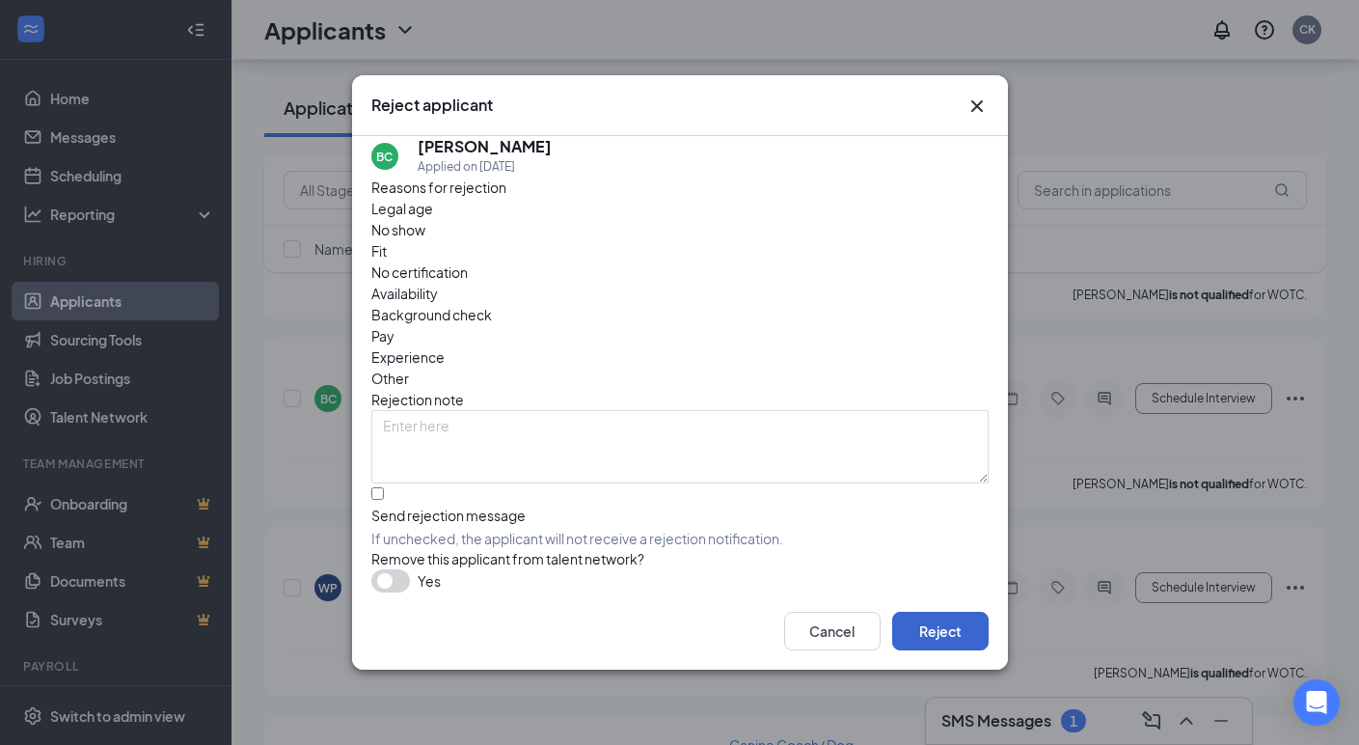
click at [953, 626] on button "Reject" at bounding box center [940, 630] width 96 height 39
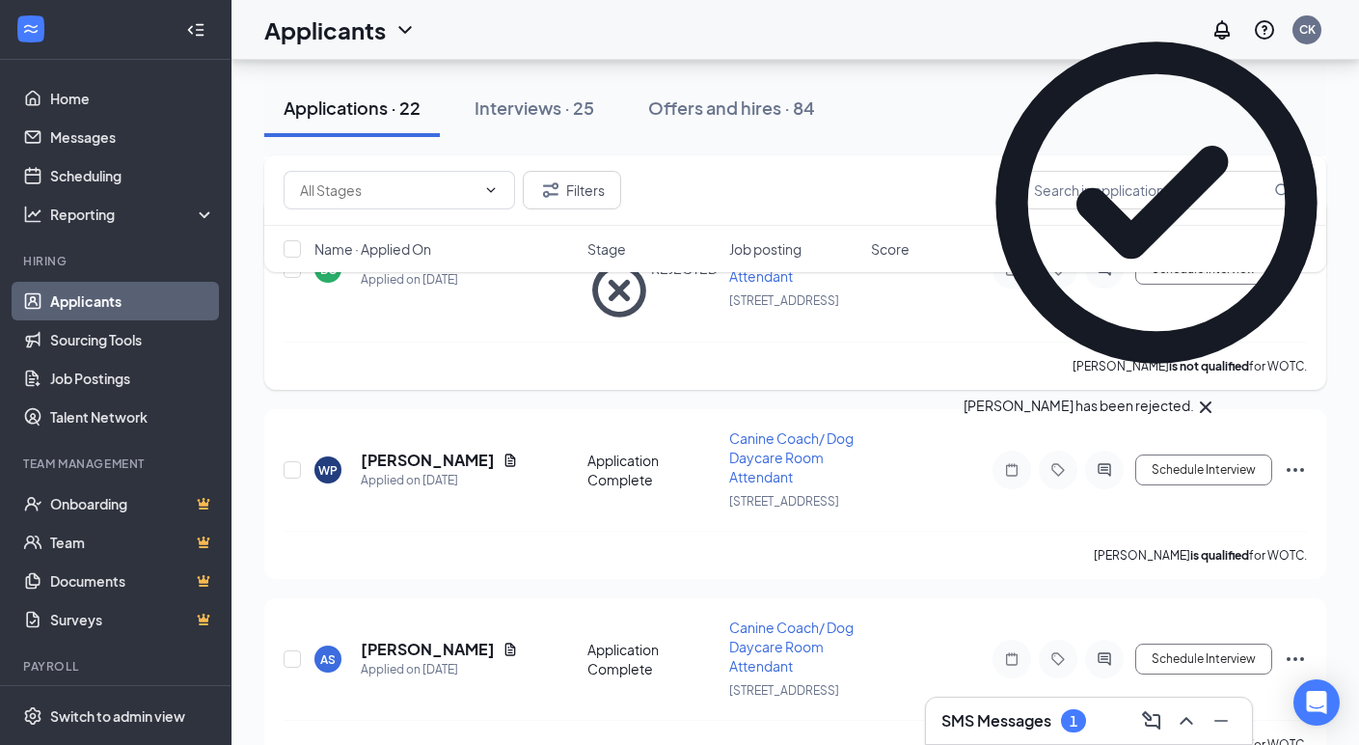
scroll to position [2453, 0]
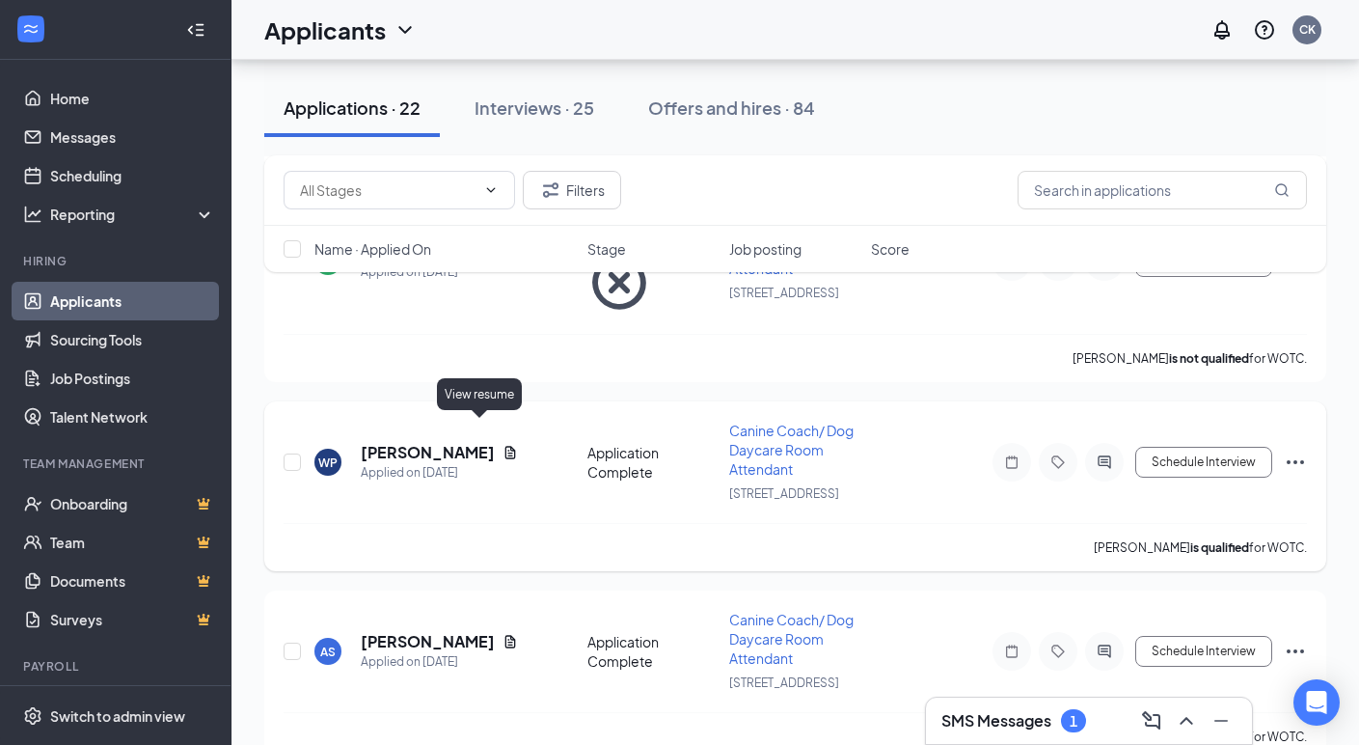
click at [505, 447] on icon "Document" at bounding box center [510, 453] width 11 height 13
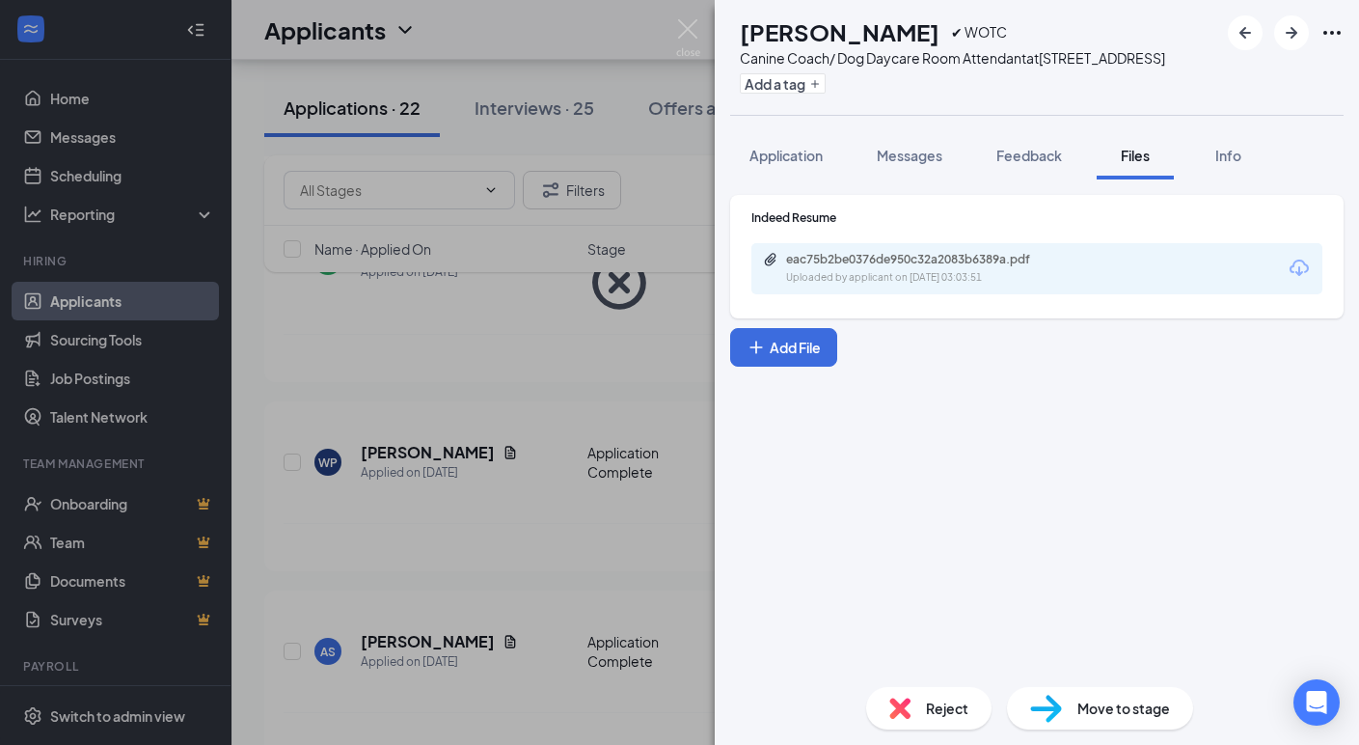
click at [1307, 275] on icon "Download" at bounding box center [1299, 268] width 23 height 23
